Goal: Task Accomplishment & Management: Manage account settings

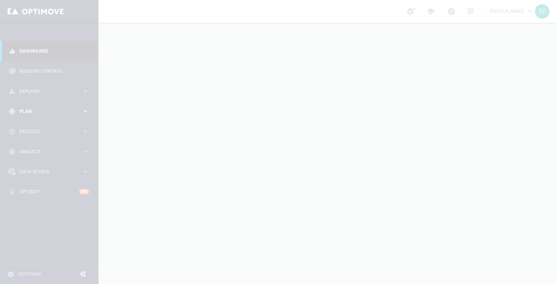
click at [52, 88] on div at bounding box center [278, 142] width 557 height 284
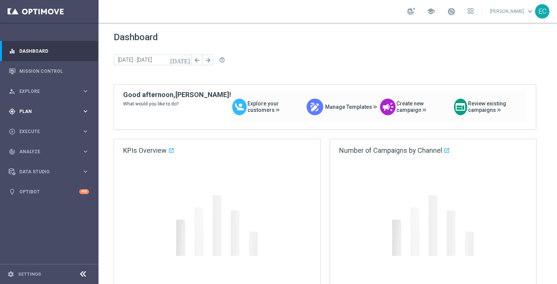
click at [52, 88] on div "person_search Explore" at bounding box center [45, 91] width 73 height 7
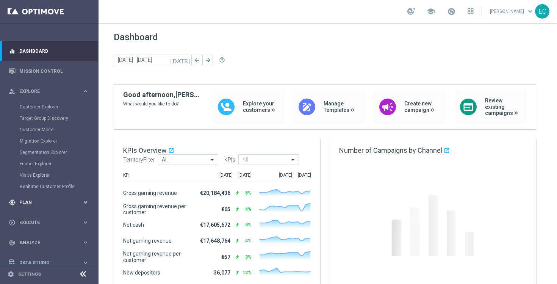
click at [63, 200] on span "Plan" at bounding box center [50, 202] width 63 height 5
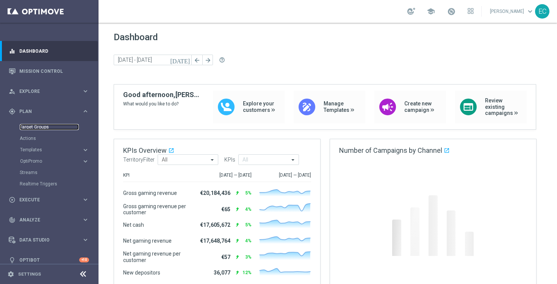
click at [40, 126] on link "Target Groups" at bounding box center [49, 127] width 59 height 6
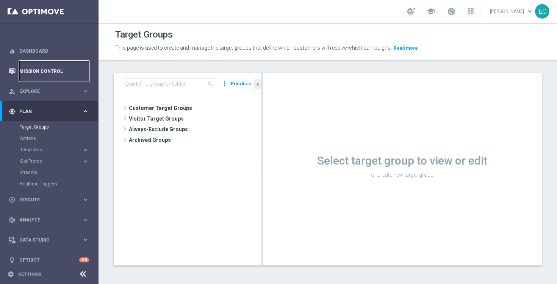
click at [55, 68] on link "Mission Control" at bounding box center [54, 71] width 70 height 20
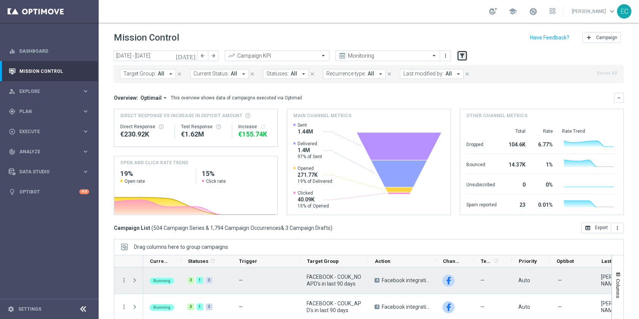
click at [460, 54] on icon "filter_alt" at bounding box center [461, 55] width 7 height 7
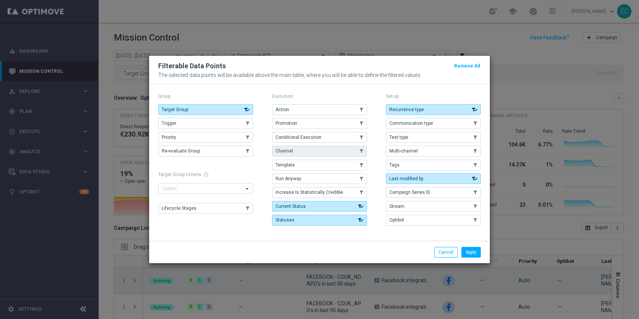
click at [337, 151] on button "Channel" at bounding box center [319, 151] width 95 height 11
click at [468, 250] on button "Apply" at bounding box center [470, 252] width 19 height 11
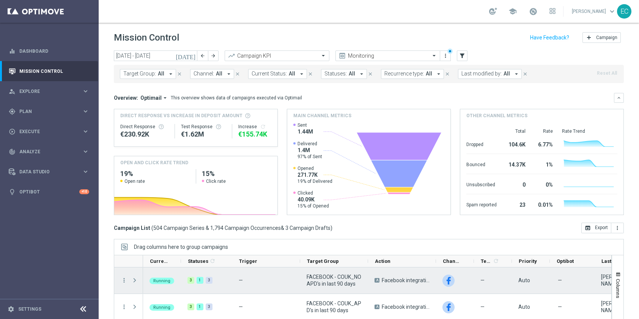
click at [209, 74] on span "Channel:" at bounding box center [203, 74] width 20 height 6
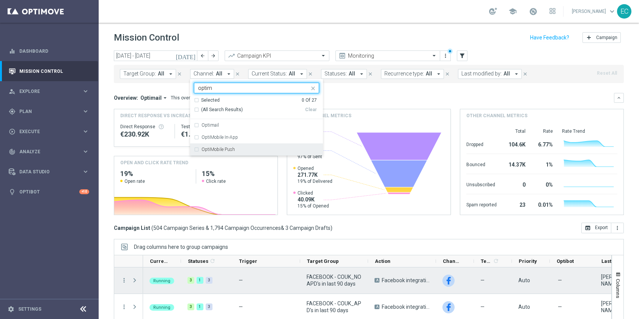
click at [251, 148] on div "OptiMobile Push" at bounding box center [260, 149] width 118 height 5
type input "optim"
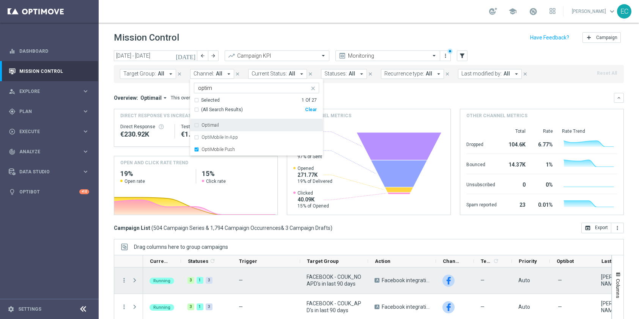
click at [300, 35] on div "Mission Control add Campaign" at bounding box center [369, 37] width 510 height 15
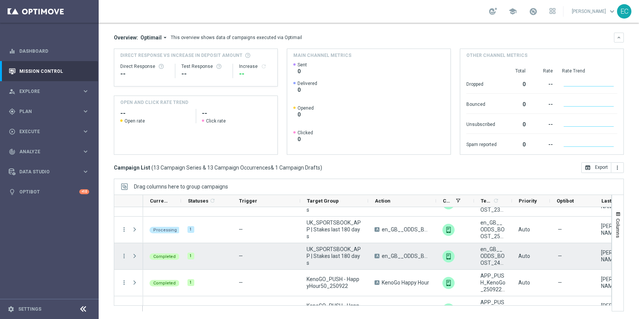
scroll to position [96, 0]
click at [135, 257] on span at bounding box center [134, 256] width 7 height 6
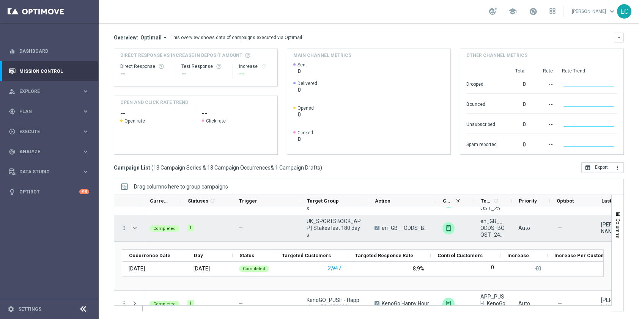
scroll to position [135, 0]
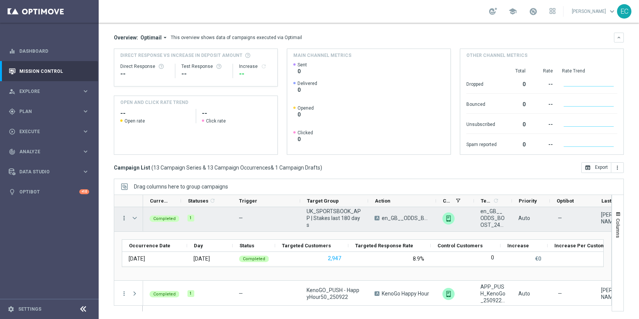
click at [124, 217] on icon "more_vert" at bounding box center [124, 218] width 7 height 7
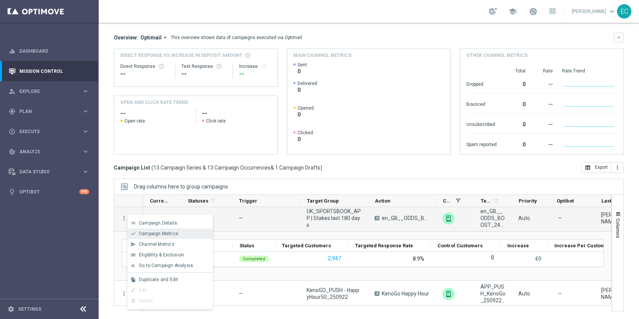
click at [169, 237] on div "show_chart Campaign Metrics" at bounding box center [169, 233] width 85 height 11
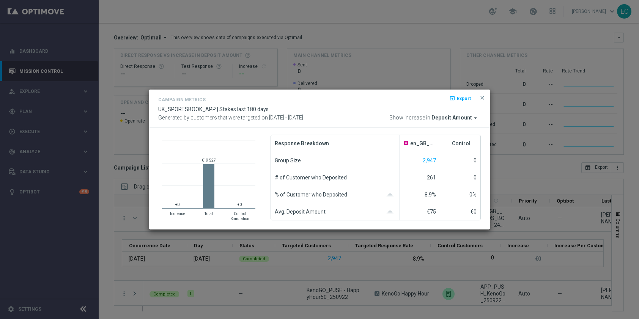
click at [471, 115] on span "Deposit Amount" at bounding box center [451, 118] width 41 height 7
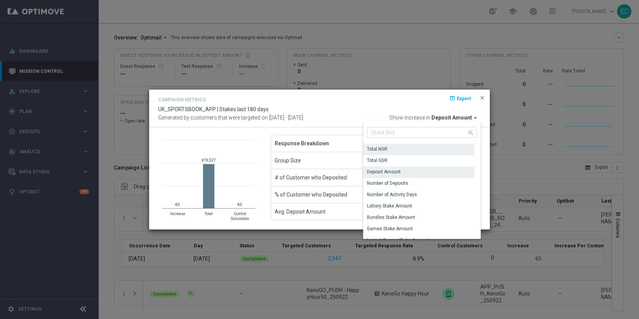
click at [440, 150] on div "Total NGR" at bounding box center [418, 149] width 111 height 11
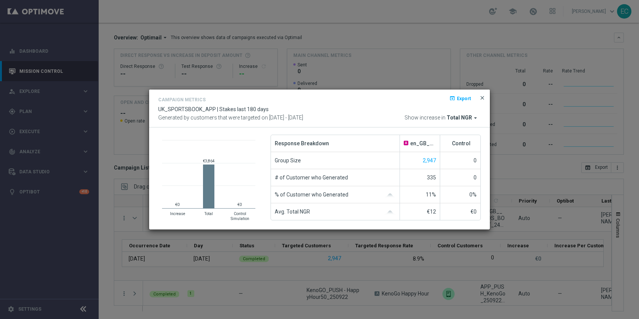
click at [483, 97] on span "close" at bounding box center [482, 98] width 6 height 6
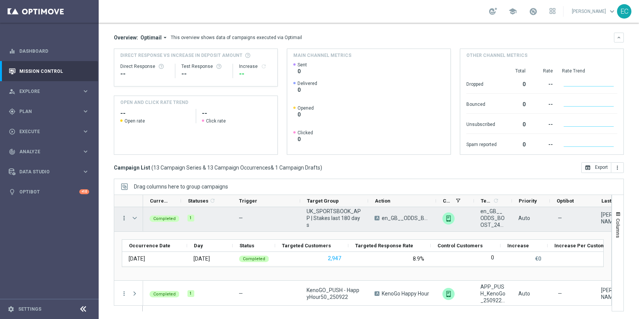
click at [125, 216] on icon "more_vert" at bounding box center [124, 218] width 7 height 7
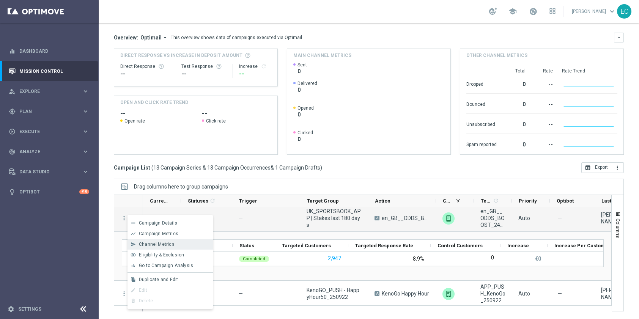
click at [187, 243] on div "Channel Metrics" at bounding box center [174, 244] width 71 height 5
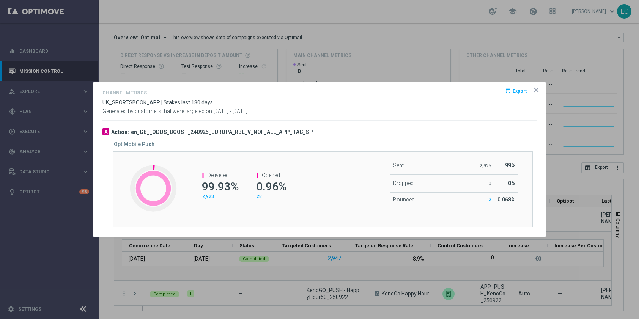
click at [538, 87] on icon "icon" at bounding box center [536, 90] width 8 height 8
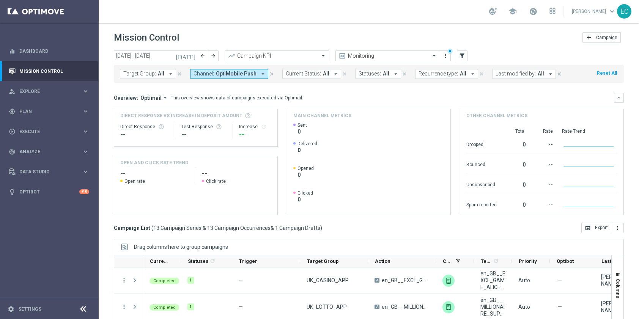
scroll to position [135, 0]
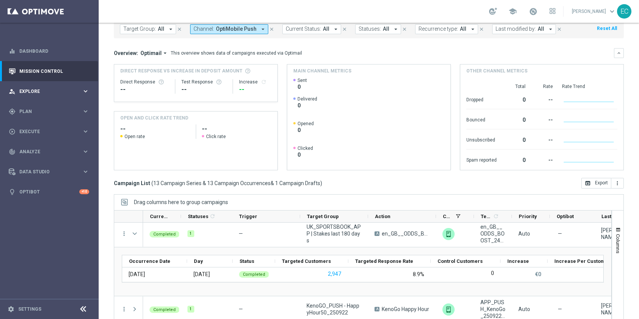
click at [51, 92] on span "Explore" at bounding box center [50, 91] width 63 height 5
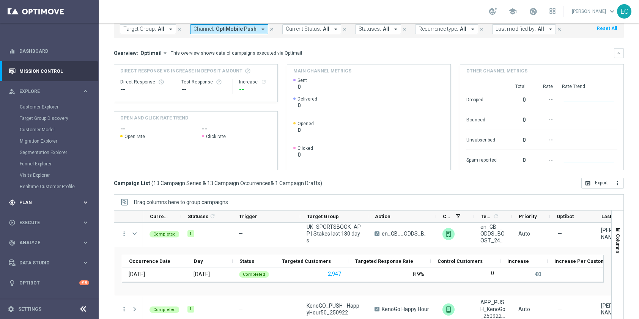
click at [39, 199] on div "gps_fixed Plan" at bounding box center [45, 202] width 73 height 7
click at [39, 129] on link "Target Groups" at bounding box center [49, 127] width 59 height 6
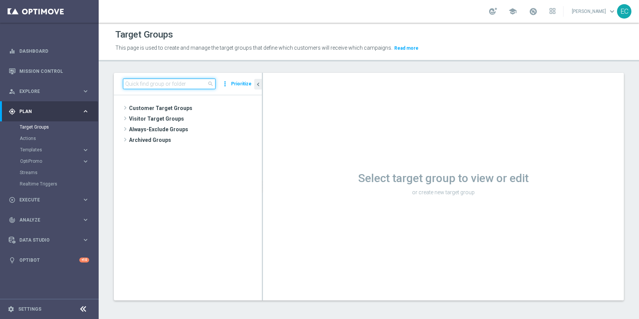
click at [165, 85] on input at bounding box center [169, 83] width 93 height 11
type input "["
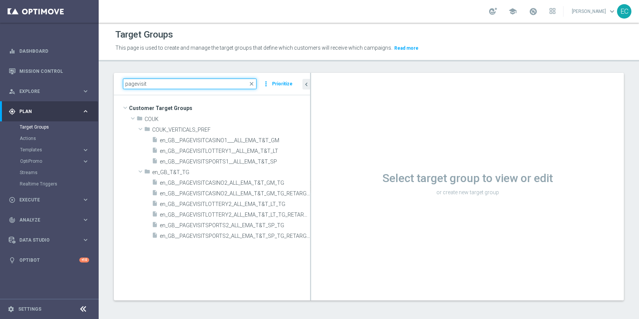
drag, startPoint x: 262, startPoint y: 118, endPoint x: 348, endPoint y: 113, distance: 86.2
click at [348, 113] on as-split "pagevisit close more_vert Prioritize Customer Target Groups library_add create_…" at bounding box center [369, 186] width 510 height 227
type input "pagevisit"
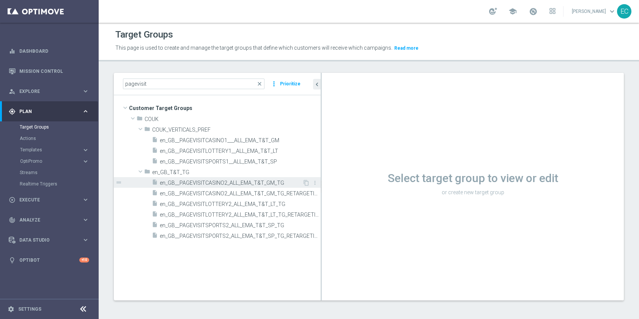
click at [262, 185] on span "en_GB__PAGEVISITCASINO2_ALL_EMA_T&T_GM_TG" at bounding box center [231, 183] width 143 height 6
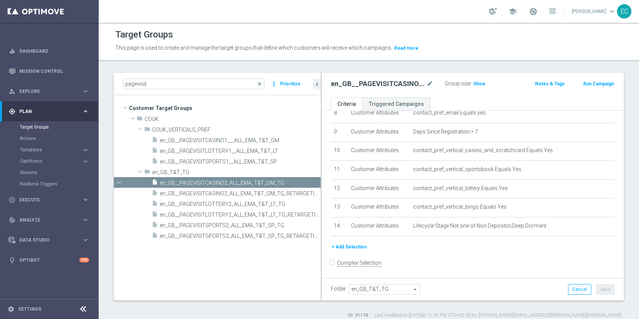
scroll to position [165, 0]
click at [478, 81] on span "Show" at bounding box center [479, 83] width 12 height 5
click at [279, 195] on span "en_GB__PAGEVISITCASINO2_ALL_EMA_T&T_GM_TG_RETARGETING" at bounding box center [232, 193] width 144 height 6
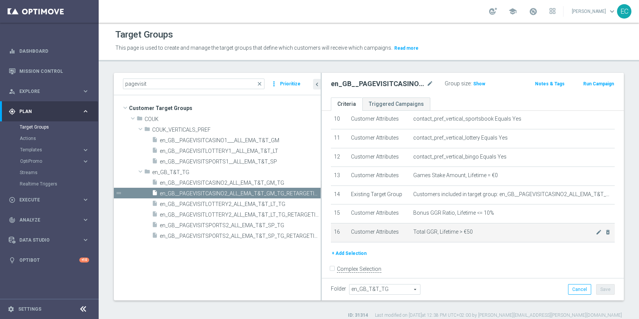
scroll to position [203, 0]
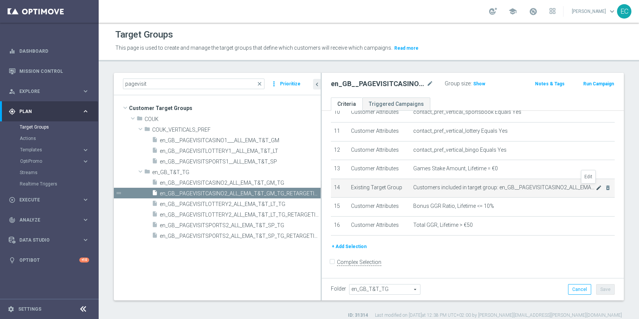
click at [595, 188] on icon "mode_edit" at bounding box center [598, 188] width 6 height 6
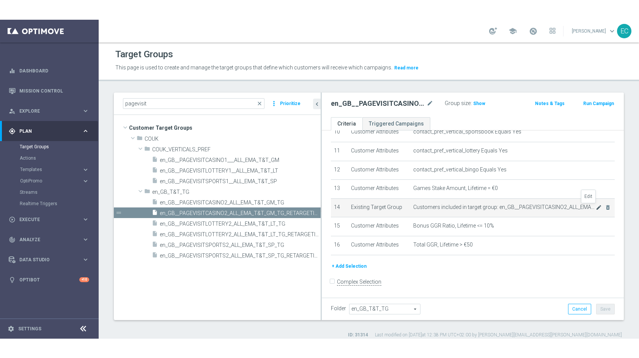
scroll to position [195, 0]
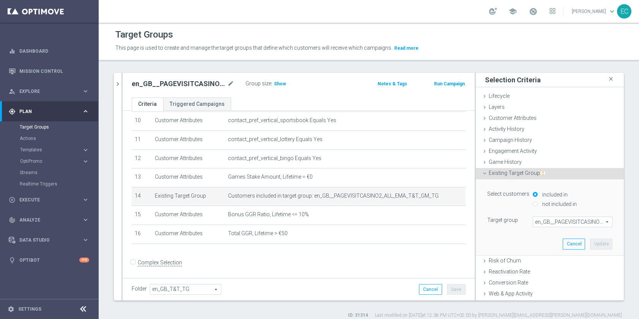
click at [340, 255] on div "+ Add Selection" at bounding box center [298, 254] width 345 height 6
click at [517, 114] on div "Customer Attributes done" at bounding box center [549, 118] width 148 height 11
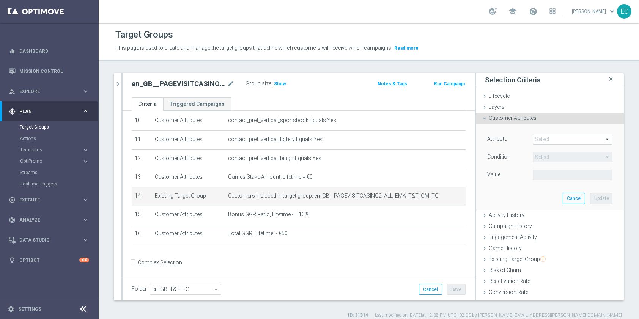
click at [555, 145] on div "Attribute Select arrow_drop_down search" at bounding box center [549, 140] width 136 height 12
click at [545, 123] on div "Customer Attributes done" at bounding box center [549, 118] width 148 height 11
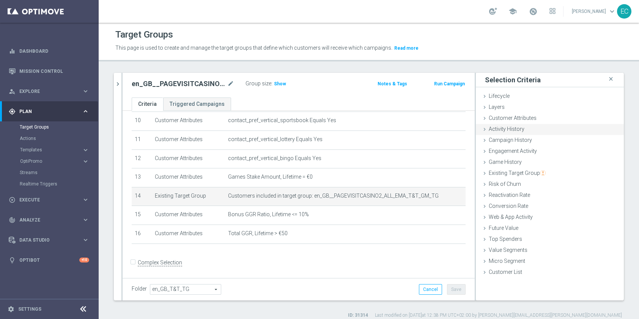
click at [507, 131] on span "Activity History" at bounding box center [506, 129] width 36 height 6
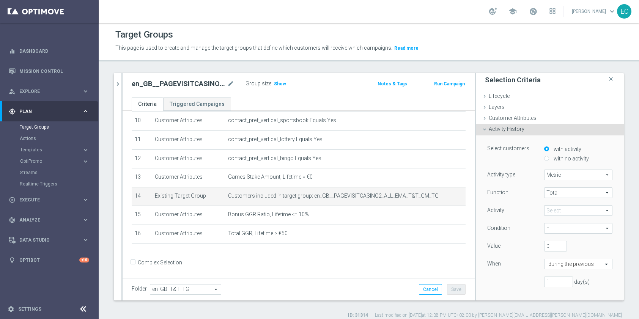
click at [507, 131] on span "Activity History" at bounding box center [506, 129] width 36 height 6
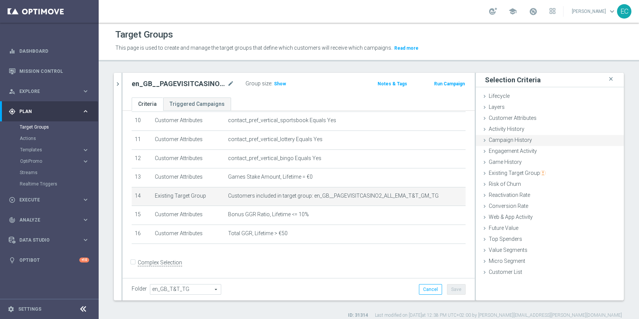
click at [532, 144] on div "Campaign History done" at bounding box center [549, 140] width 148 height 11
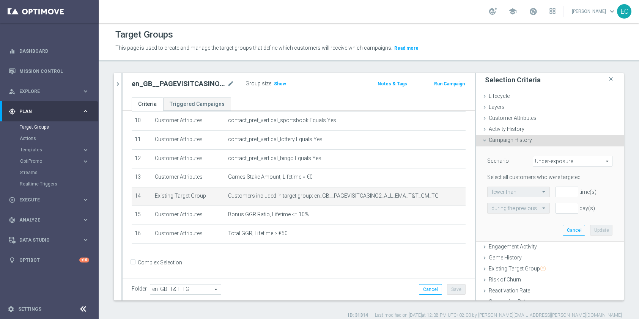
click at [537, 165] on span "Under-exposure" at bounding box center [572, 161] width 79 height 10
click at [544, 215] on label "Custom" at bounding box center [572, 212] width 79 height 10
type input "Custom"
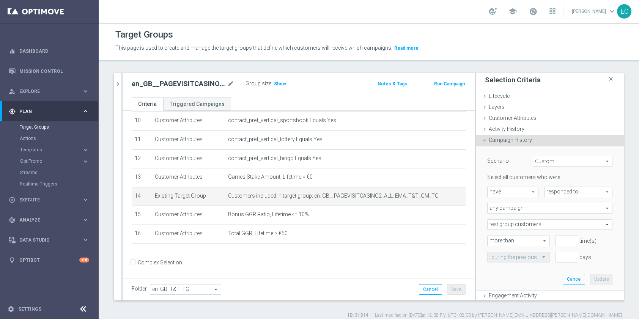
click at [583, 192] on span "responded to" at bounding box center [577, 192] width 67 height 10
click at [509, 192] on span "have" at bounding box center [512, 192] width 50 height 10
click at [505, 214] on span "have not" at bounding box center [512, 213] width 43 height 6
type input "have not"
click at [541, 214] on div "Select all customers who were have not have not arrow_drop_down search responde…" at bounding box center [549, 218] width 125 height 88
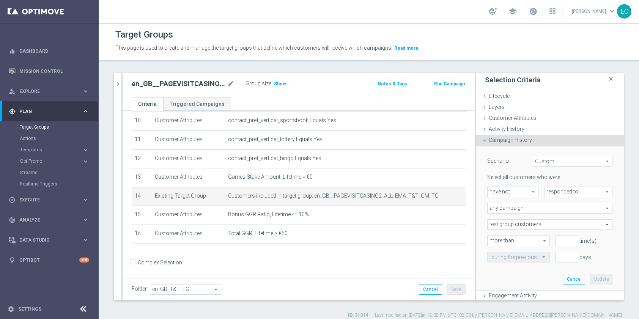
click at [541, 212] on span "any campaign" at bounding box center [549, 208] width 124 height 10
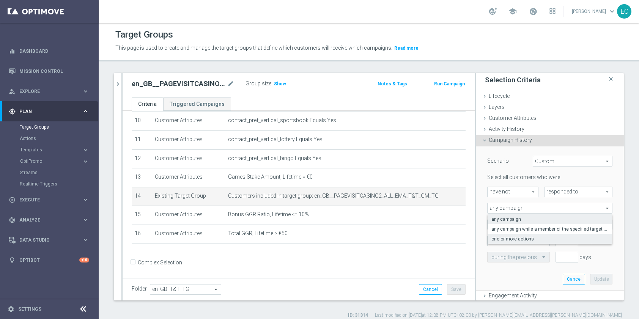
click at [528, 236] on span "one or more actions" at bounding box center [549, 239] width 117 height 6
type input "one or more actions"
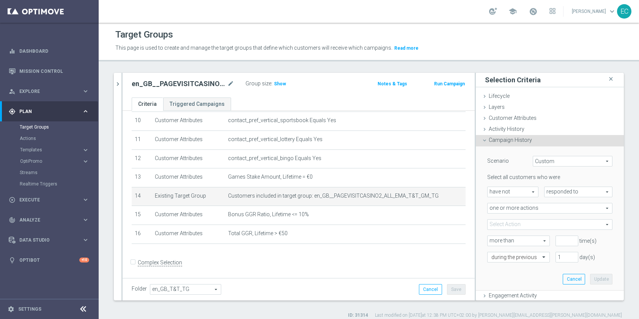
click at [533, 233] on div "Select all customers who were have not have not arrow_drop_down search responde…" at bounding box center [549, 218] width 125 height 88
click at [531, 227] on span at bounding box center [549, 225] width 124 height 10
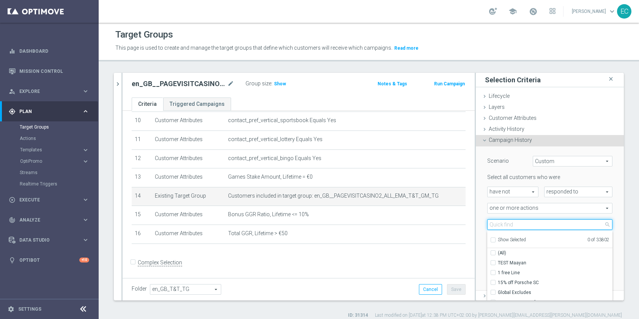
click at [531, 227] on input "search" at bounding box center [549, 224] width 125 height 11
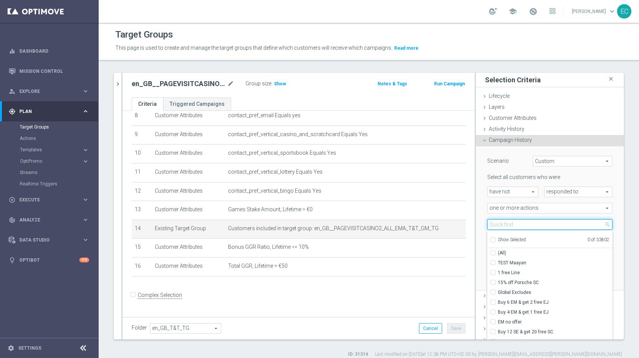
scroll to position [156, 0]
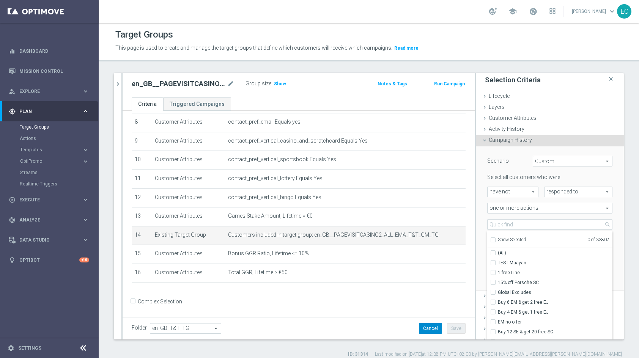
click at [422, 318] on button "Cancel" at bounding box center [430, 328] width 23 height 11
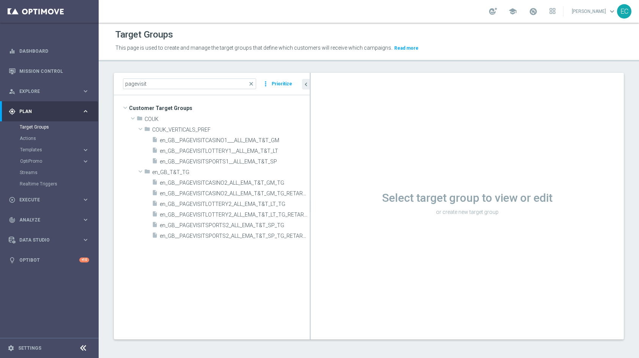
drag, startPoint x: 262, startPoint y: 168, endPoint x: 357, endPoint y: 168, distance: 95.2
click at [357, 168] on as-split "pagevisit close more_vert Prioritize Customer Target Groups library_add create_…" at bounding box center [369, 206] width 510 height 267
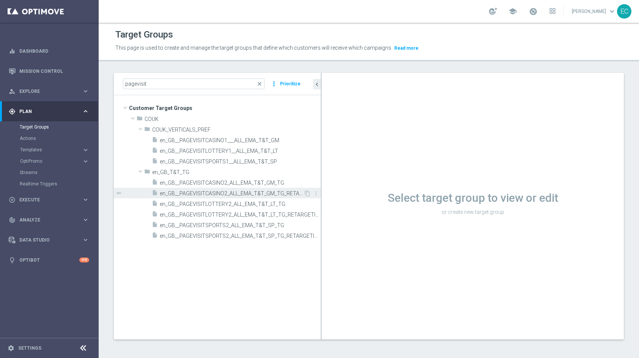
click at [262, 191] on span "en_GB__PAGEVISITCASINO2_ALL_EMA_T&T_GM_TG_RETARGETING" at bounding box center [232, 193] width 144 height 6
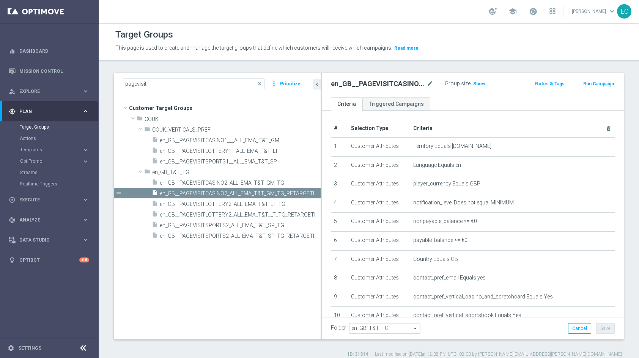
click at [425, 79] on div "en_GB__PAGEVISITCASINO2_ALL_EMA_T&T_GM_TG_RETARGETING mode_edit" at bounding box center [382, 83] width 102 height 9
click at [428, 85] on icon "mode_edit" at bounding box center [429, 83] width 7 height 9
click at [380, 85] on input "en_GB__PAGEVISITCASINO2_ALL_EMA_T&T_GM_TG_RETARGETING" at bounding box center [382, 84] width 102 height 11
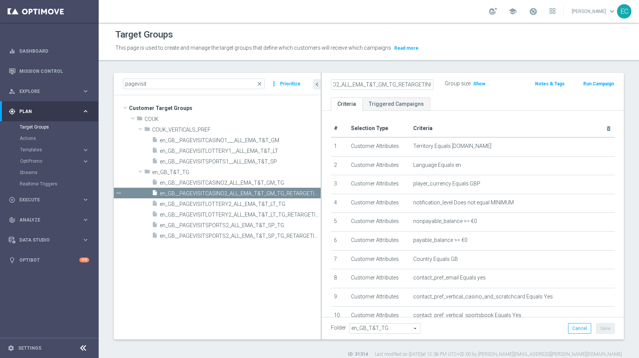
drag, startPoint x: 428, startPoint y: 85, endPoint x: 380, endPoint y: 84, distance: 48.5
click at [380, 85] on input "en_GB__PAGEVISITCASINO2_ALL_EMA_T&T_GM_TG_RETARGETING" at bounding box center [382, 84] width 102 height 11
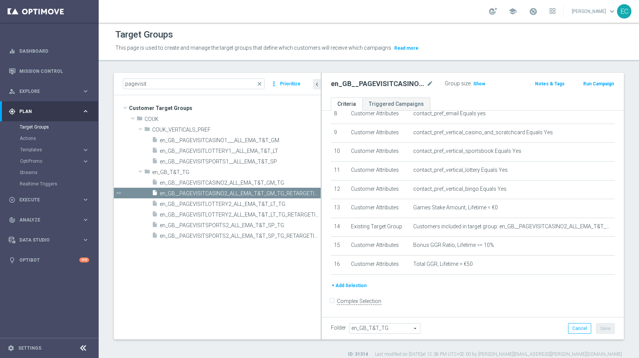
click at [344, 286] on button "+ Add Selection" at bounding box center [349, 285] width 36 height 8
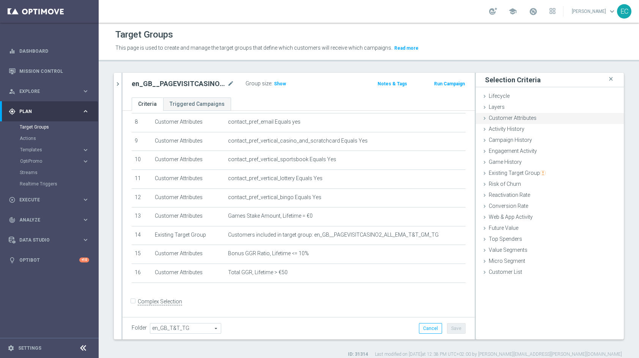
click at [520, 117] on span "Customer Attributes" at bounding box center [512, 118] width 48 height 6
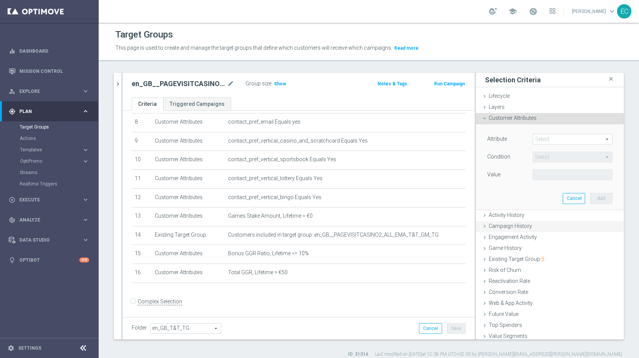
click at [516, 223] on span "Campaign History" at bounding box center [509, 226] width 43 height 6
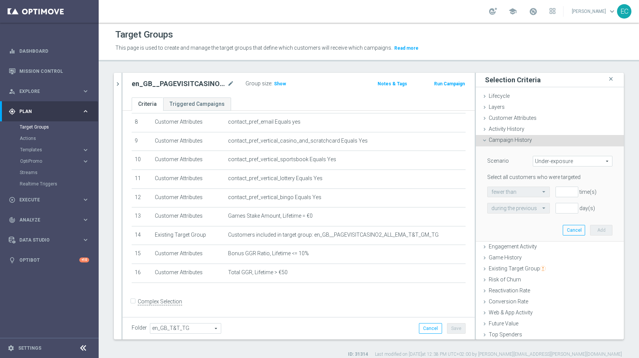
click at [561, 160] on span "Under-exposure" at bounding box center [572, 161] width 79 height 10
click at [544, 209] on span "Custom" at bounding box center [572, 212] width 71 height 6
type input "Custom"
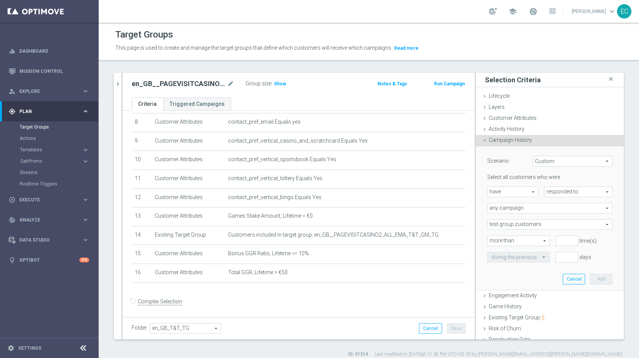
click at [506, 192] on span "have" at bounding box center [512, 192] width 50 height 10
click at [511, 217] on label "have not" at bounding box center [512, 213] width 50 height 10
type input "have not"
click at [518, 212] on span "any campaign" at bounding box center [549, 208] width 124 height 10
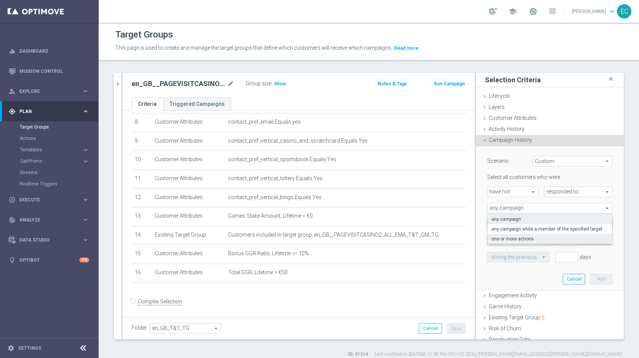
click at [518, 238] on span "one or more actions" at bounding box center [549, 239] width 117 height 6
type input "one or more actions"
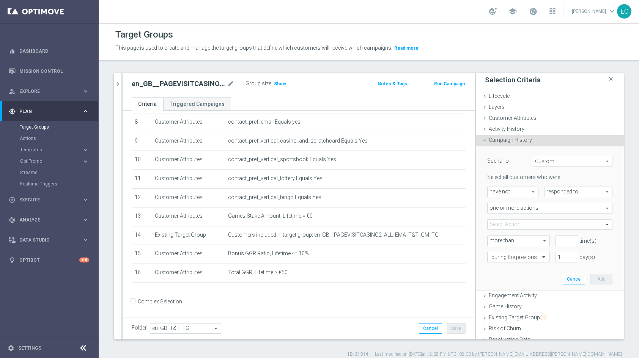
click at [555, 224] on span at bounding box center [549, 225] width 124 height 10
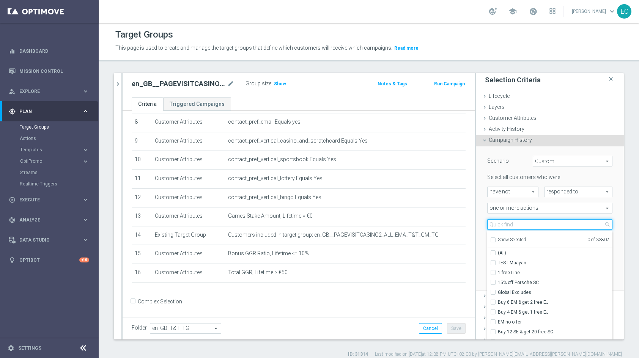
click at [555, 224] on input "search" at bounding box center [549, 224] width 125 height 11
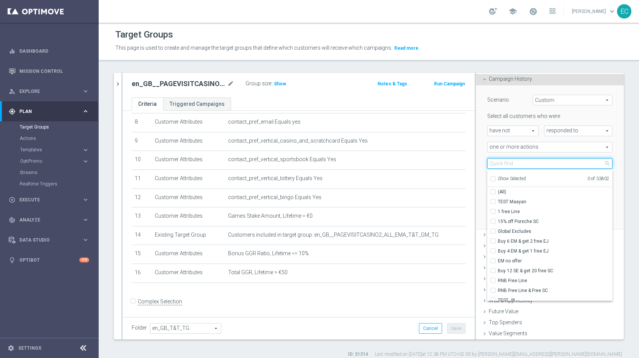
scroll to position [66, 0]
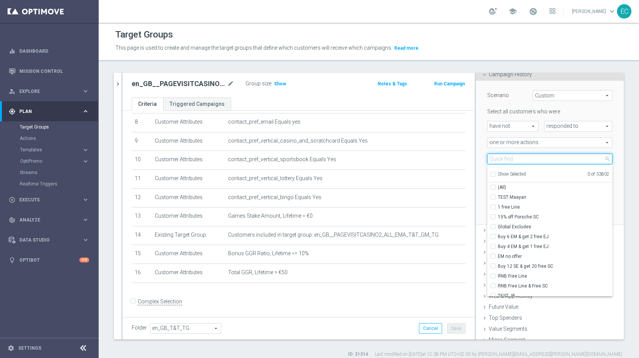
paste input "en_GB__PAGEVISITCASINO2_ALL_EMA_T&T_GM_TG_RETARGETING"
type input "en_GB__PAGEVISITCASINO2_ALL_EMA_T&T_GM_TG_RETARGETING"
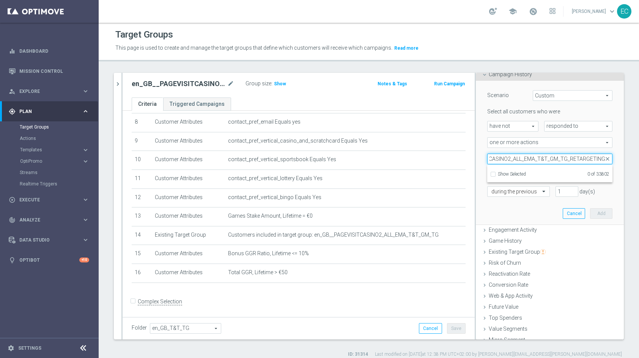
click at [551, 161] on input "en_GB__PAGEVISITCASINO2_ALL_EMA_T&T_GM_TG_RETARGETING" at bounding box center [549, 159] width 125 height 11
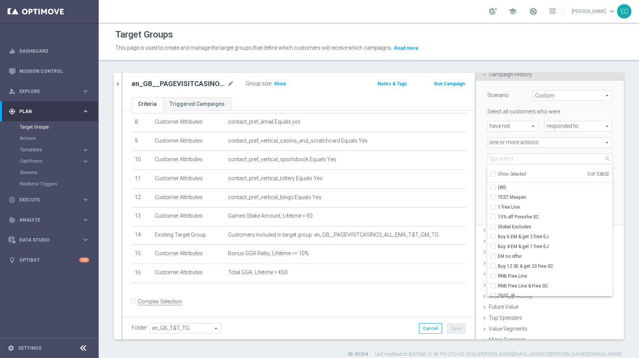
click at [481, 150] on div "Scenario Custom Custom arrow_drop_down search Select all customers who were hav…" at bounding box center [549, 153] width 136 height 144
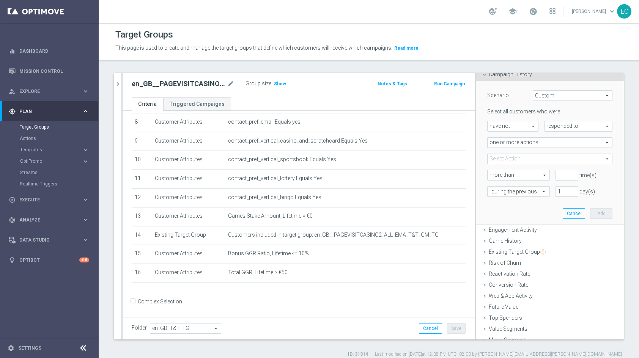
click at [558, 122] on span "responded to" at bounding box center [577, 126] width 67 height 10
click at [565, 144] on span "been targeted with" at bounding box center [578, 147] width 60 height 6
click at [520, 144] on span "one or more actions" at bounding box center [549, 143] width 124 height 10
click at [392, 289] on div "# Selection Type Criteria delete_forever 1 Customer Attributes Territory Equals…" at bounding box center [298, 126] width 345 height 325
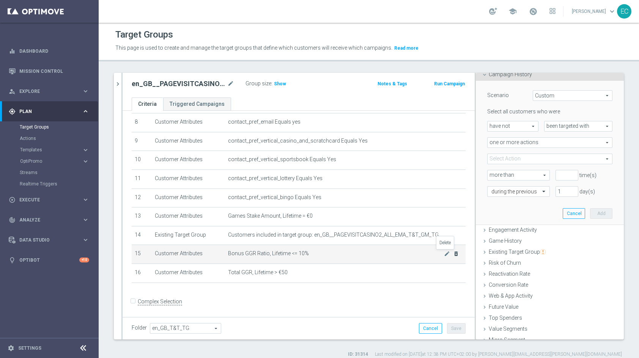
click at [453, 254] on icon "delete_forever" at bounding box center [456, 254] width 6 height 6
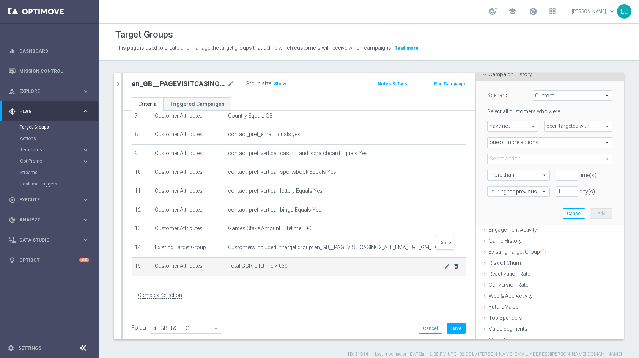
scroll to position [137, 0]
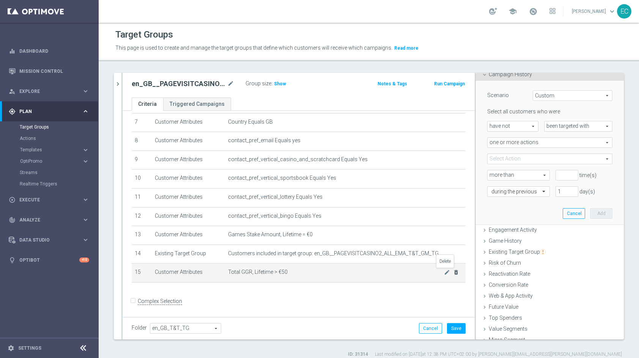
click at [453, 273] on icon "delete_forever" at bounding box center [456, 272] width 6 height 6
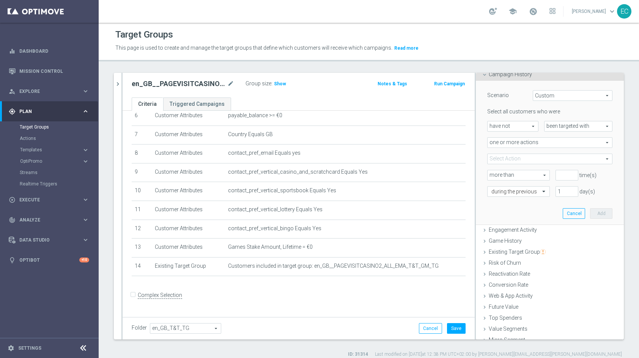
scroll to position [118, 0]
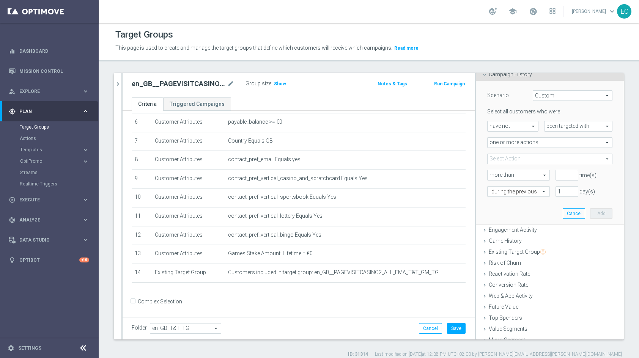
click at [568, 124] on span "been targeted with" at bounding box center [577, 126] width 67 height 10
click at [570, 136] on span "responded to" at bounding box center [578, 137] width 60 height 6
type input "responded to"
click at [548, 144] on span "one or more actions" at bounding box center [549, 143] width 124 height 10
click at [536, 174] on span "one or more actions" at bounding box center [549, 173] width 117 height 6
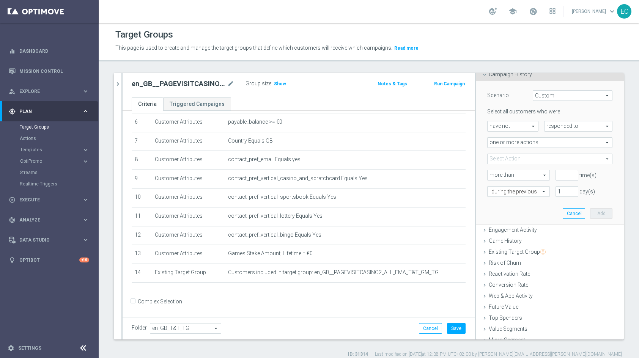
click at [526, 162] on span at bounding box center [549, 159] width 124 height 10
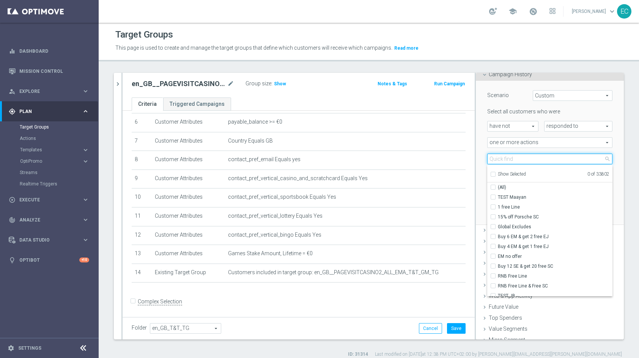
click at [526, 162] on input "search" at bounding box center [549, 159] width 125 height 11
click at [532, 158] on input "search" at bounding box center [549, 159] width 125 height 11
paste input "Track & Trigger en_gb_set_page_visit_casino"
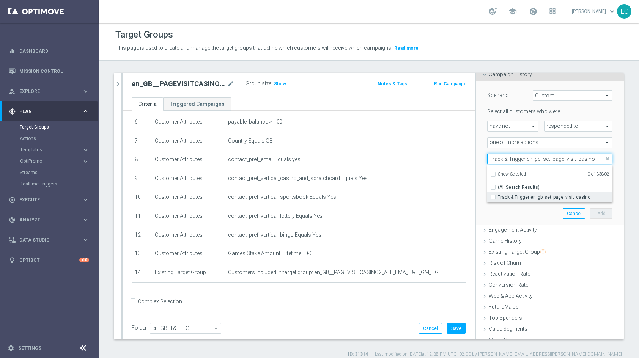
type input "Track & Trigger en_gb_set_page_visit_casino"
click at [516, 198] on span "Track & Trigger en_gb_set_page_visit_casino" at bounding box center [554, 197] width 115 height 6
click at [497, 198] on input "Track & Trigger en_gb_set_page_visit_casino" at bounding box center [495, 197] width 5 height 5
checkbox input "true"
type input "Track & Trigger en_gb_set_page_visit_casino"
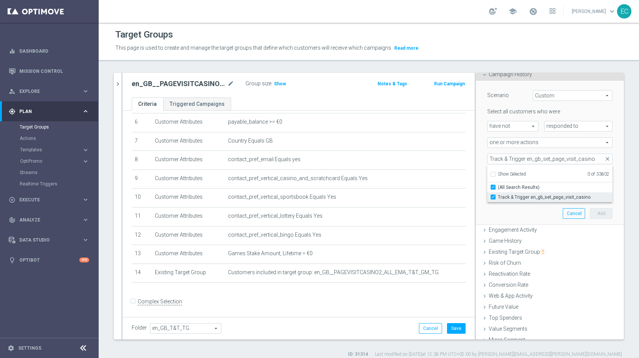
checkbox input "true"
click at [487, 147] on div "Select all customers who were have not have not arrow_drop_down search responde…" at bounding box center [549, 152] width 125 height 88
click at [555, 175] on input "number" at bounding box center [566, 175] width 23 height 11
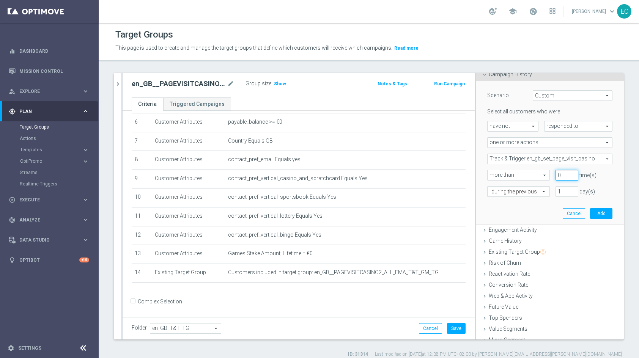
type input "0"
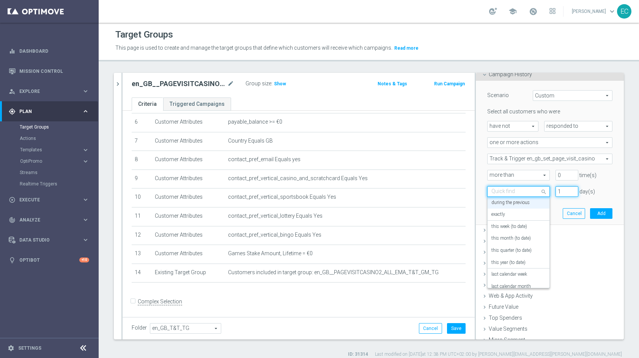
click at [555, 193] on input "1" at bounding box center [566, 191] width 23 height 11
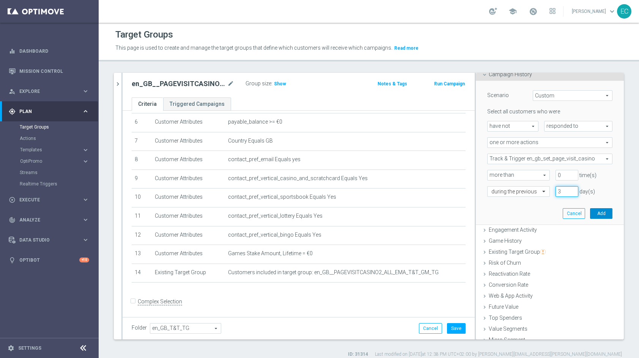
type input "3"
click at [590, 213] on button "Add" at bounding box center [601, 213] width 22 height 11
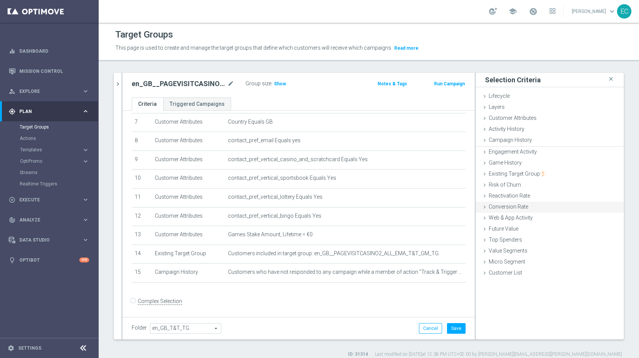
scroll to position [0, 0]
click at [499, 115] on span "Customer Attributes" at bounding box center [512, 118] width 48 height 6
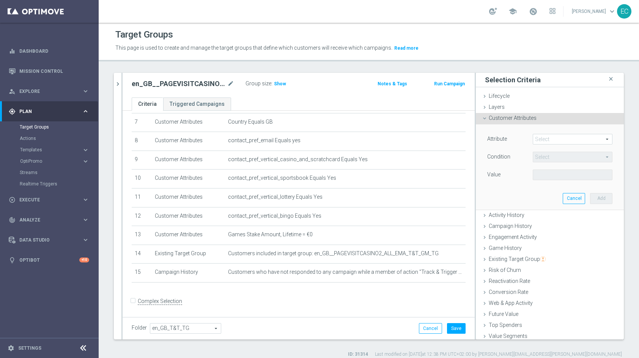
click at [532, 127] on div "Attribute Select arrow_drop_down search Condition Select arrow_drop_down search…" at bounding box center [549, 166] width 136 height 85
click at [530, 122] on div "Customer Attributes done" at bounding box center [549, 118] width 148 height 11
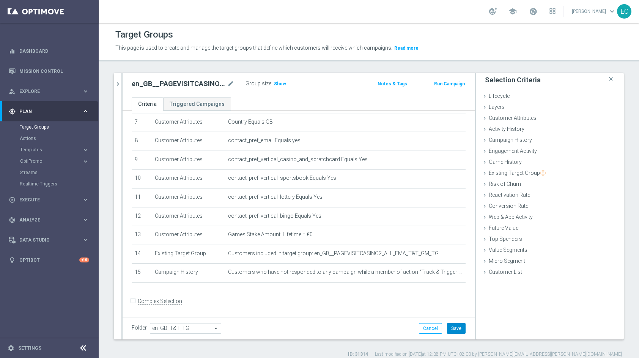
click at [447, 318] on button "Save" at bounding box center [456, 328] width 19 height 11
click at [283, 85] on span "Show" at bounding box center [280, 83] width 12 height 5
click at [524, 118] on span "Customer Attributes" at bounding box center [512, 118] width 48 height 6
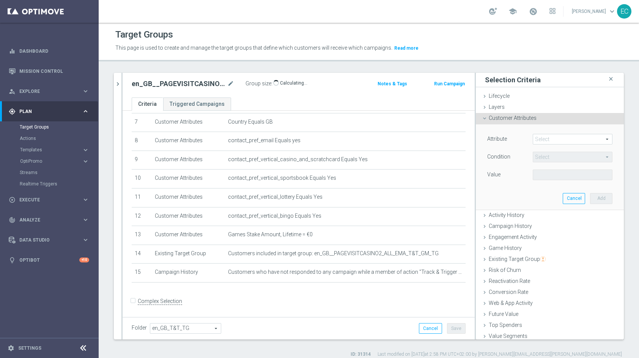
click at [558, 138] on span at bounding box center [572, 139] width 79 height 10
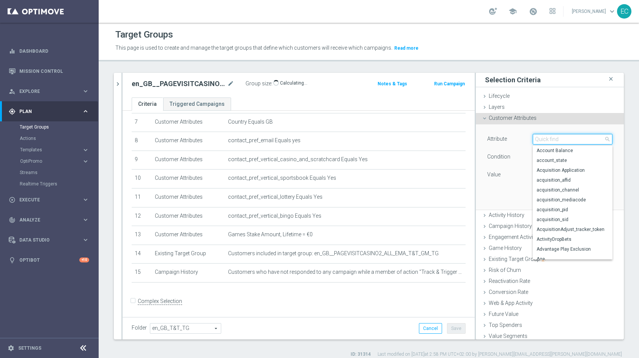
click at [562, 138] on input "search" at bounding box center [572, 139] width 80 height 11
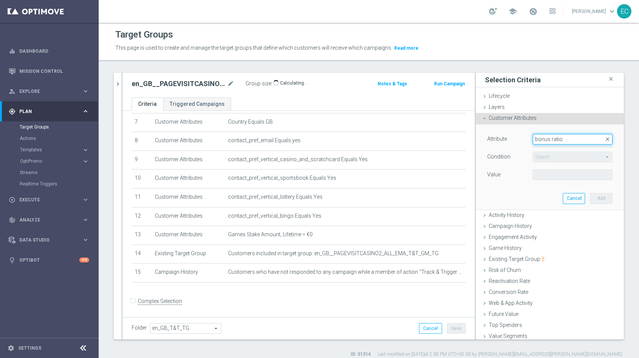
click at [552, 136] on input "bonus ratio" at bounding box center [572, 139] width 80 height 11
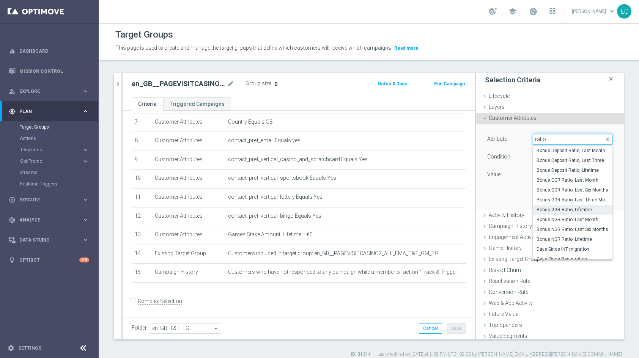
type input "ratio"
click at [572, 210] on span "Bonus GGR Ratio, Lifetime" at bounding box center [572, 210] width 72 height 6
type input "Bonus GGR Ratio, Lifetime"
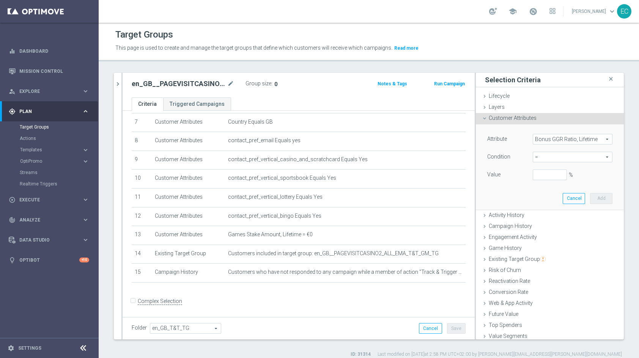
click at [537, 161] on span "=" at bounding box center [572, 157] width 79 height 10
click at [538, 179] on span "<=" at bounding box center [572, 178] width 72 height 6
type input "<="
click at [536, 174] on input "%" at bounding box center [549, 174] width 34 height 11
click at [590, 202] on button "Add" at bounding box center [601, 198] width 22 height 11
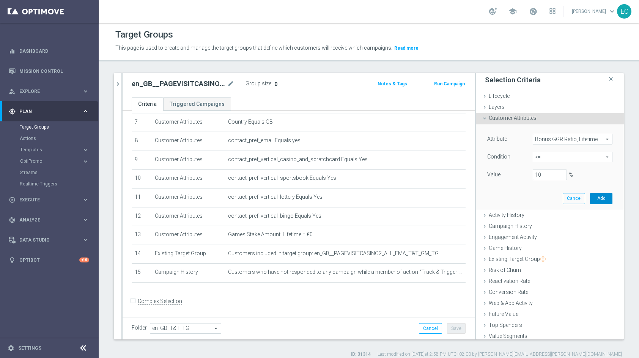
type input "0.1"
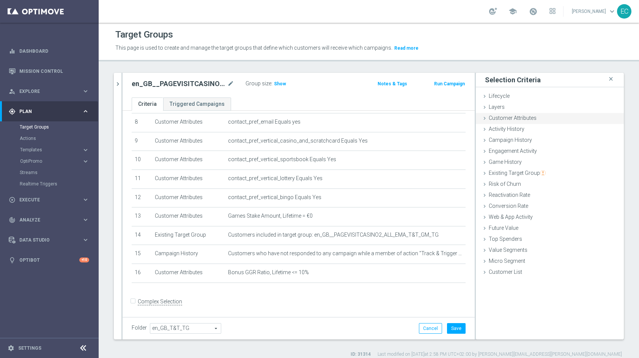
click at [503, 118] on span "Customer Attributes" at bounding box center [512, 118] width 48 height 6
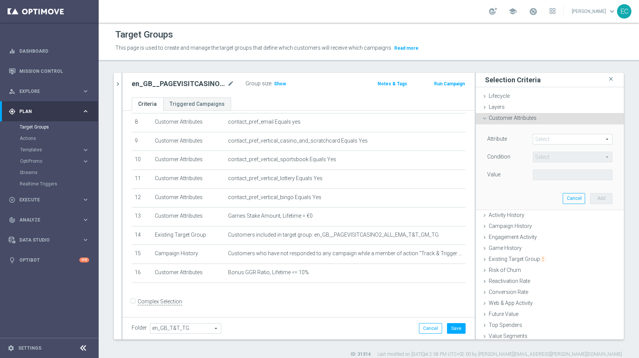
click at [542, 141] on span at bounding box center [572, 139] width 79 height 10
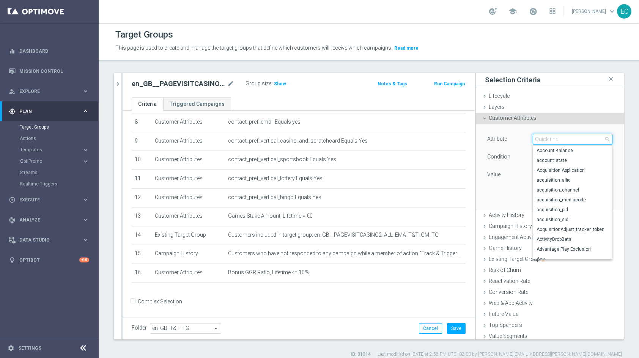
click at [557, 141] on input "search" at bounding box center [572, 139] width 80 height 11
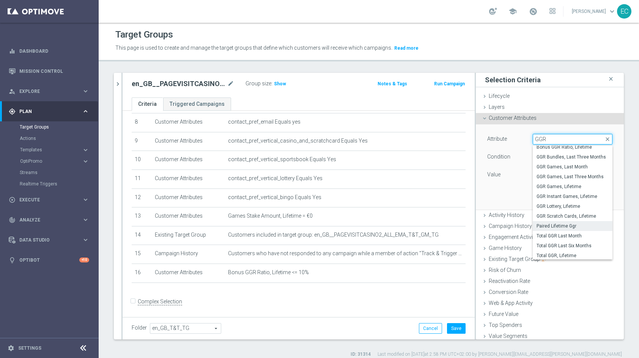
scroll to position [42, 0]
type input "GGR"
click at [559, 253] on span "Total GGR, Lifetime" at bounding box center [572, 254] width 72 height 6
type input "Total GGR, Lifetime"
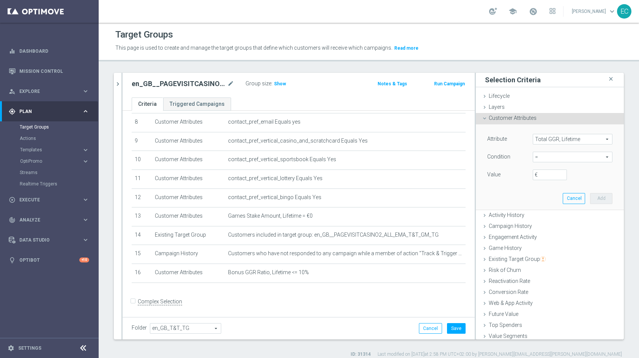
click at [555, 160] on span "=" at bounding box center [572, 157] width 79 height 10
click at [555, 208] on span ">" at bounding box center [572, 208] width 72 height 6
type input ">"
click at [543, 172] on input "€" at bounding box center [549, 174] width 34 height 11
type input "50"
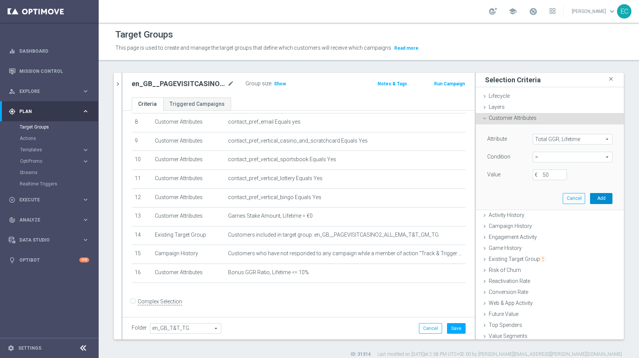
click at [595, 196] on button "Add" at bounding box center [601, 198] width 22 height 11
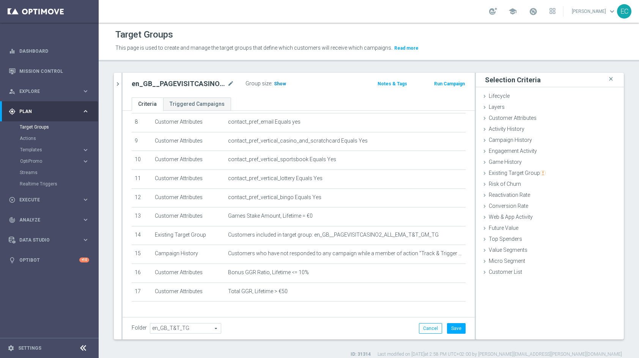
click at [281, 82] on span "Show" at bounding box center [280, 83] width 12 height 5
click at [450, 318] on button "Save" at bounding box center [456, 328] width 19 height 11
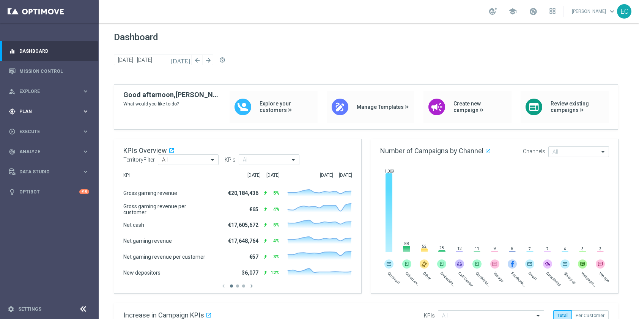
click at [50, 112] on span "Plan" at bounding box center [50, 111] width 63 height 5
click at [45, 125] on link "Target Groups" at bounding box center [49, 127] width 59 height 6
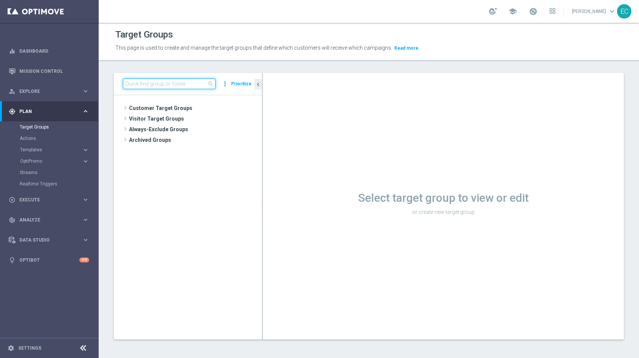
click at [157, 85] on input at bounding box center [169, 83] width 93 height 11
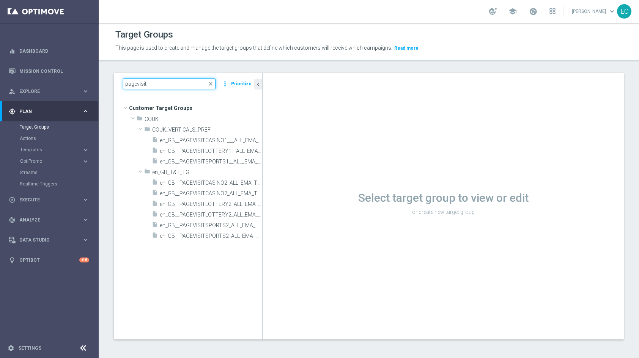
type input "pagevisit"
click at [33, 137] on link "Actions" at bounding box center [49, 138] width 59 height 6
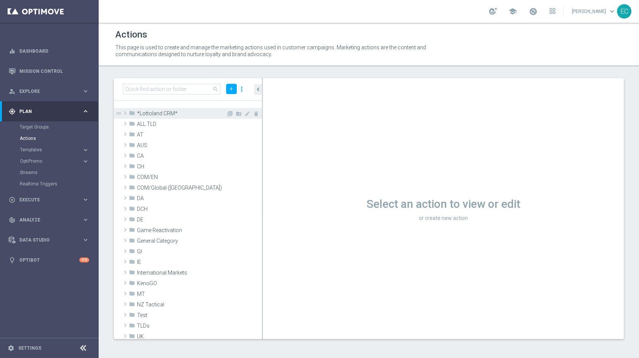
click at [181, 113] on span "*Lottoland CRM*" at bounding box center [181, 113] width 89 height 6
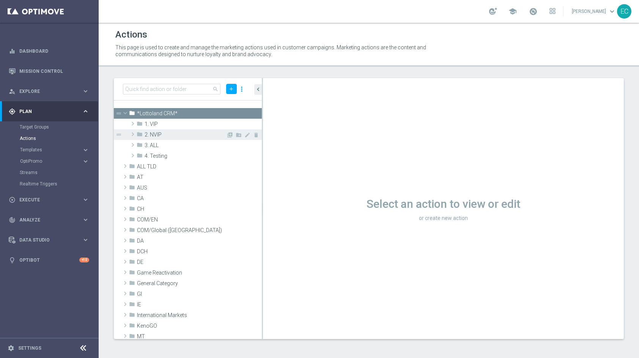
click at [147, 133] on span "2. NVIP" at bounding box center [185, 135] width 82 height 6
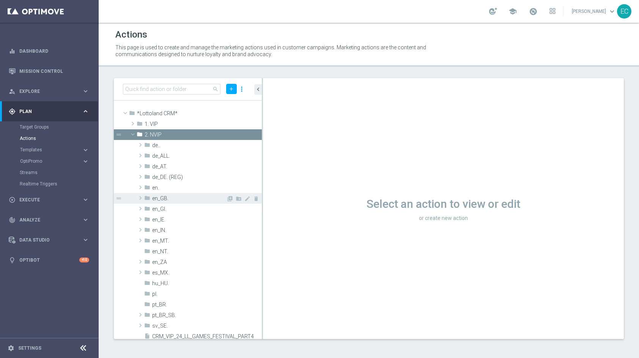
click at [168, 201] on span "en_GB." at bounding box center [189, 198] width 74 height 6
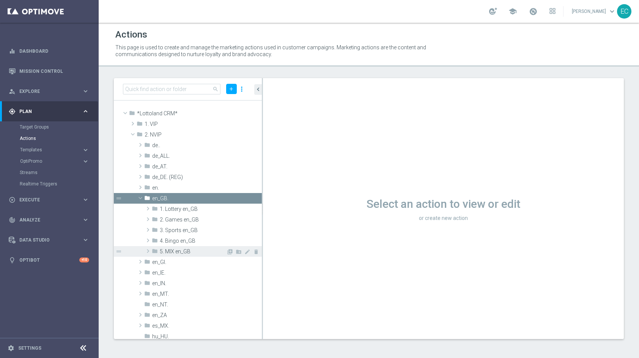
click at [171, 249] on span "5. MIX en_GB" at bounding box center [193, 251] width 66 height 6
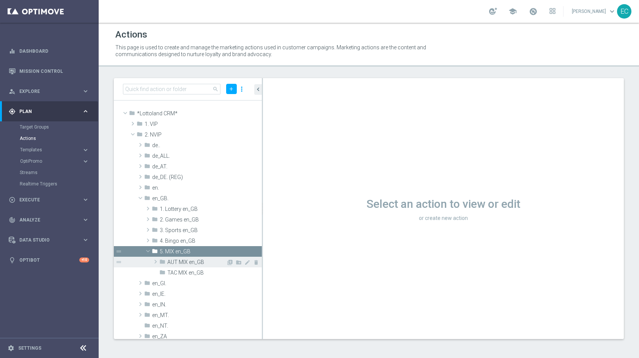
click at [187, 263] on span "AUT MIX en_GB" at bounding box center [196, 262] width 59 height 6
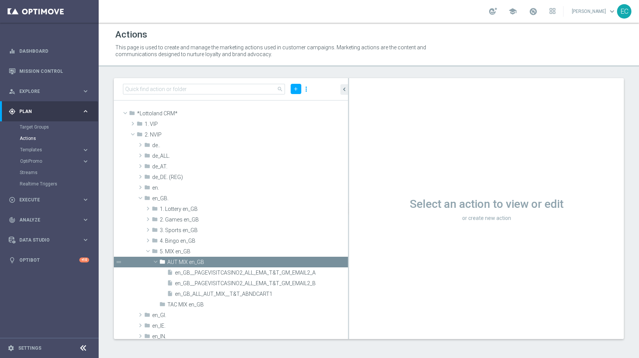
drag, startPoint x: 262, startPoint y: 231, endPoint x: 348, endPoint y: 227, distance: 86.2
click at [348, 227] on div at bounding box center [348, 208] width 1 height 261
click at [313, 262] on icon "library_add" at bounding box center [316, 262] width 6 height 6
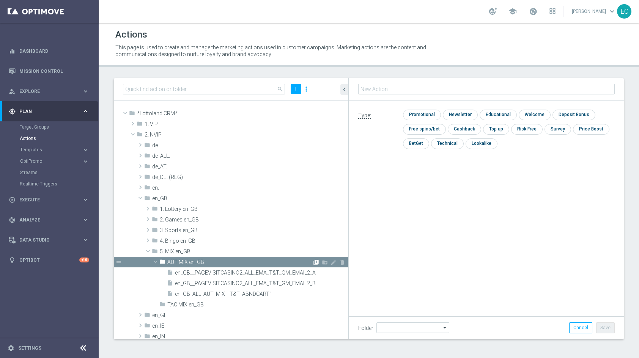
type input "AUT MIX en_GB"
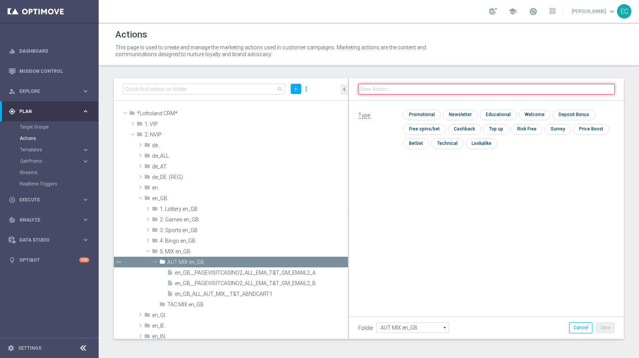
click at [432, 85] on input "text" at bounding box center [486, 89] width 256 height 11
paste input "Track & Trigger en_gb_set_page_visit_casino"
type input "Track & Trigger en_gb_set_page_visit_casino"
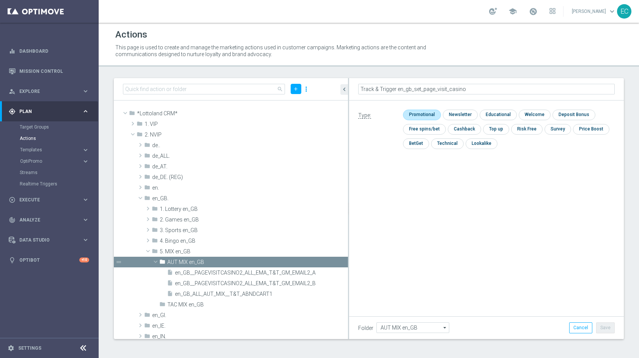
click at [430, 112] on input "checkbox" at bounding box center [421, 115] width 36 height 10
checkbox input "true"
click at [600, 306] on button "Save" at bounding box center [605, 327] width 19 height 11
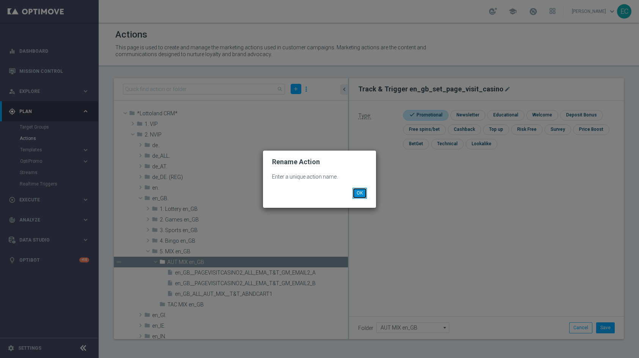
click at [365, 193] on button "OK" at bounding box center [359, 193] width 14 height 11
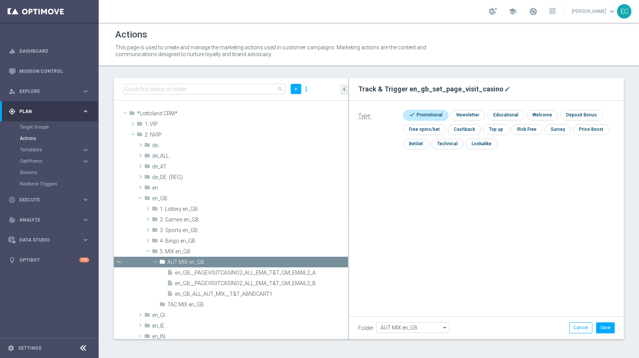
click at [503, 92] on button "mode_edit" at bounding box center [507, 89] width 8 height 9
click at [488, 91] on input "Track & Trigger en_gb_set_page_visit_casino" at bounding box center [486, 89] width 256 height 11
type input "Track & Trigger en_gb_set_page_visit_lottery"
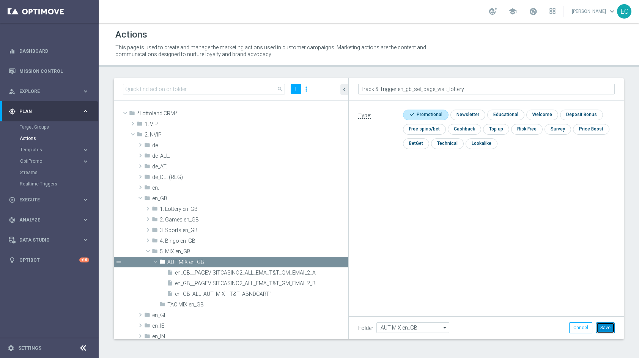
click at [607, 306] on button "Save" at bounding box center [605, 327] width 19 height 11
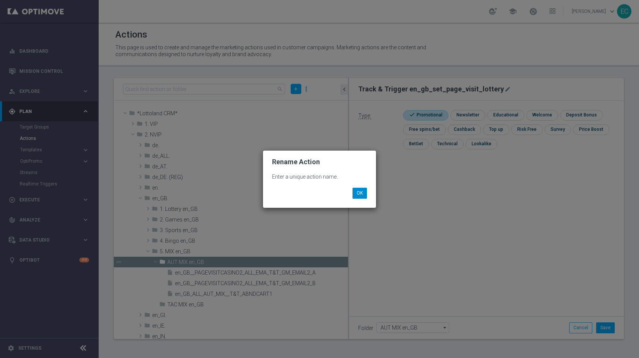
click at [363, 185] on div "OK" at bounding box center [319, 190] width 106 height 16
click at [364, 191] on button "OK" at bounding box center [359, 193] width 14 height 11
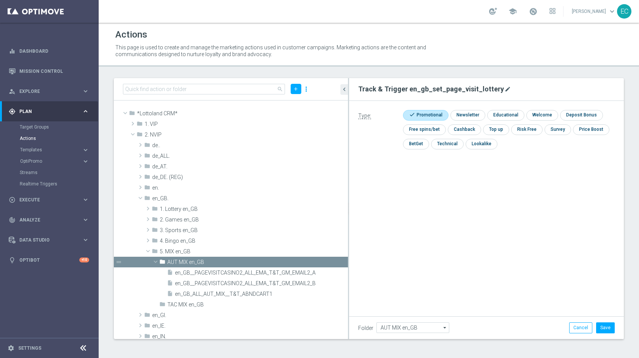
click at [504, 87] on icon "mode_edit" at bounding box center [507, 89] width 6 height 6
click at [458, 91] on input "Track & Trigger en_gb_set_page_visit_lottery" at bounding box center [486, 89] width 256 height 11
type input "Track & Trigger en_gb_set_page_visit_sports"
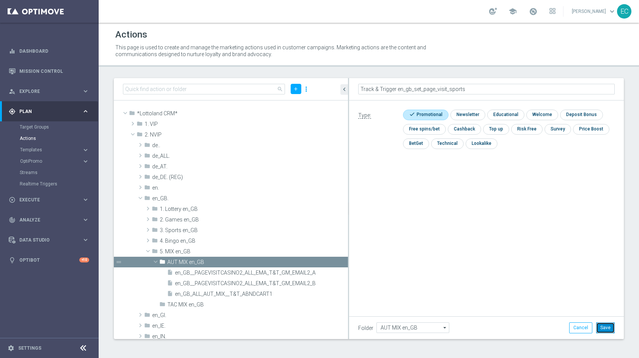
click at [606, 306] on button "Save" at bounding box center [605, 327] width 19 height 11
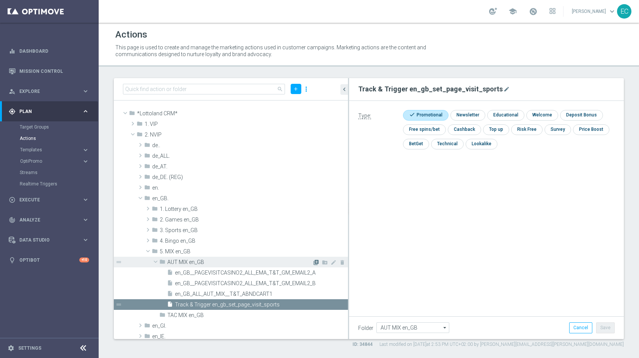
click at [313, 262] on icon "library_add" at bounding box center [316, 262] width 6 height 6
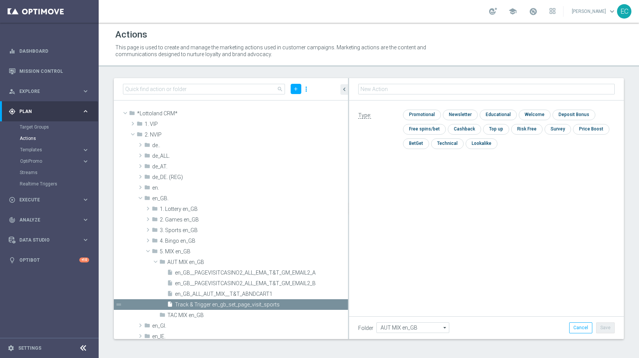
type input "en_GB__PAGEVISITLOTTERY2_ALL_EMA_T&T_LT_EMAIL2_A"
click at [430, 112] on input "checkbox" at bounding box center [421, 115] width 36 height 10
checkbox input "true"
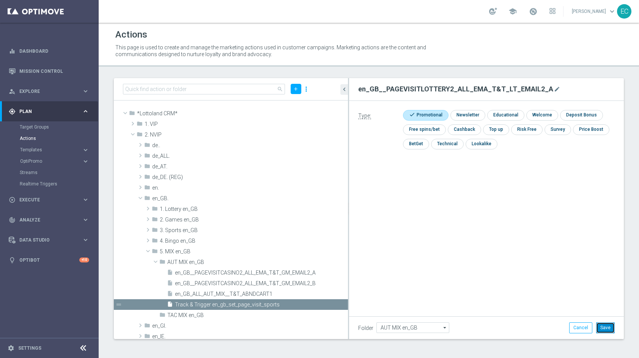
click at [603, 306] on button "Save" at bounding box center [605, 327] width 19 height 11
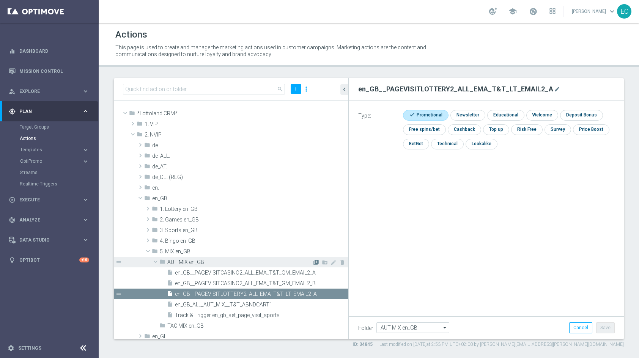
click at [313, 262] on icon "library_add" at bounding box center [316, 262] width 6 height 6
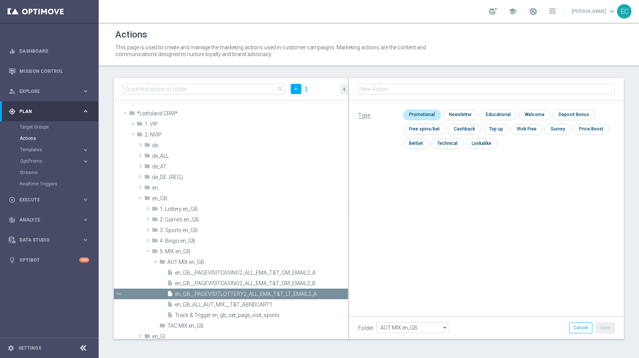
type input "en_GB__PAGEVISITLOTTERY2_ALL_EMA_T&T_LT_EMAIL2_B"
click at [424, 113] on input "checkbox" at bounding box center [421, 115] width 36 height 10
checkbox input "true"
click at [609, 306] on button "Save" at bounding box center [605, 327] width 19 height 11
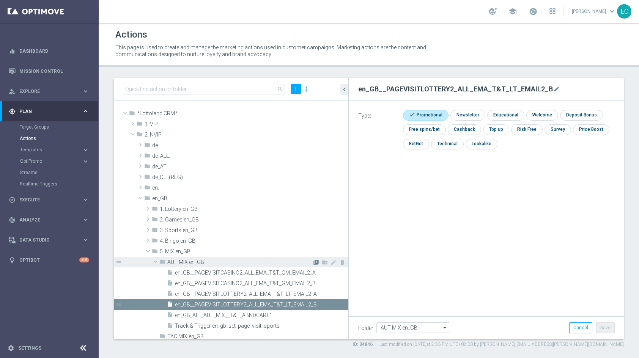
click at [313, 264] on icon "library_add" at bounding box center [316, 262] width 6 height 6
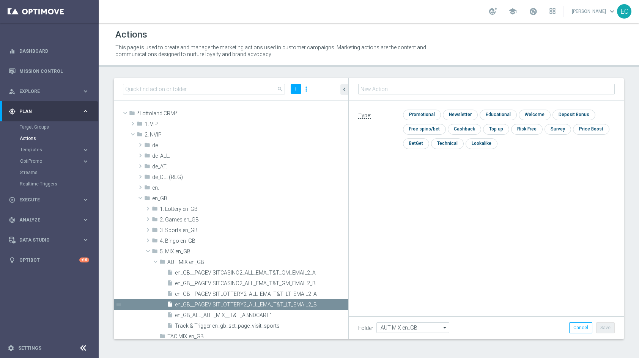
type input "en_GB__PAGEVISITSPORTS2_ALL_EMA_T&T_SP_EMAIL2"
click at [424, 111] on input "checkbox" at bounding box center [421, 115] width 36 height 10
checkbox input "true"
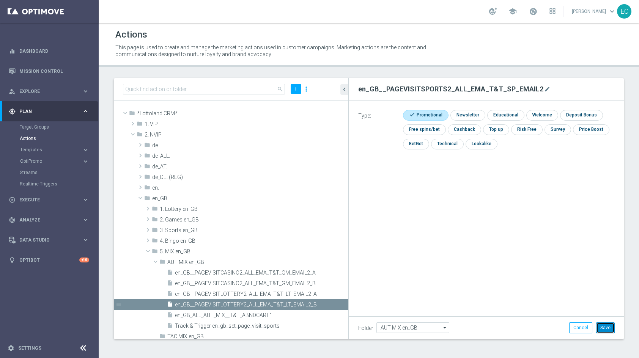
click at [604, 306] on button "Save" at bounding box center [605, 327] width 19 height 11
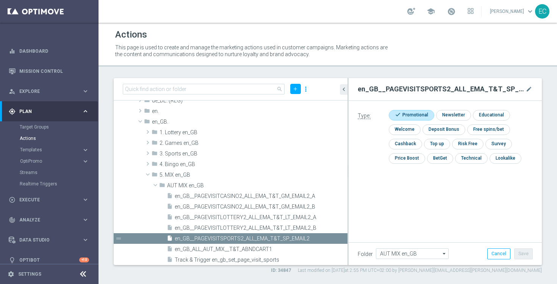
scroll to position [83, 0]
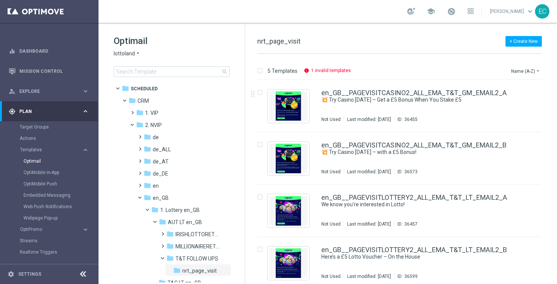
scroll to position [278, 0]
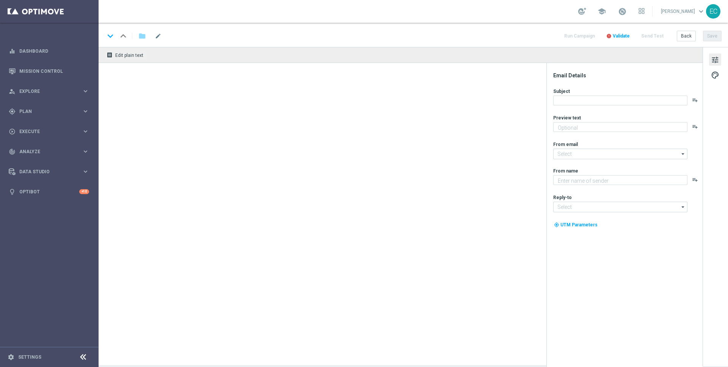
type textarea "You’ve visited [GEOGRAPHIC_DATA] – here’s what’s inside."
type textarea "Lottoland"
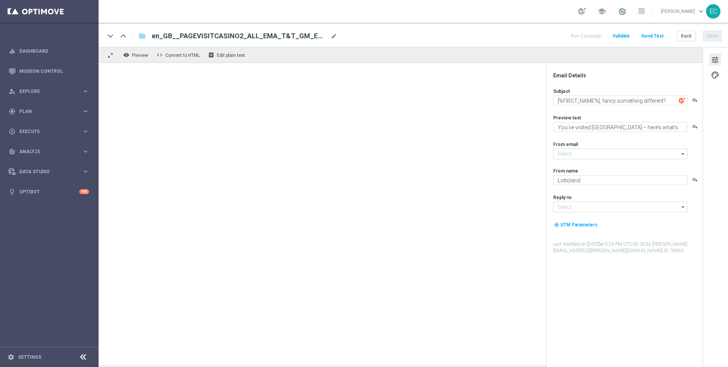
type input "[EMAIL_ADDRESS][DOMAIN_NAME]"
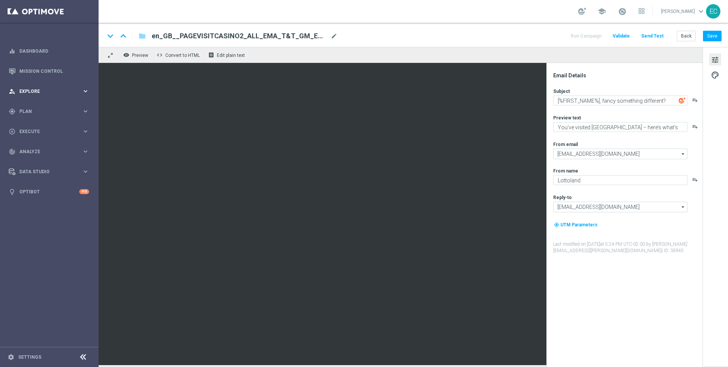
click at [32, 94] on div "person_search Explore" at bounding box center [45, 91] width 73 height 7
click at [42, 201] on span "Plan" at bounding box center [50, 202] width 63 height 5
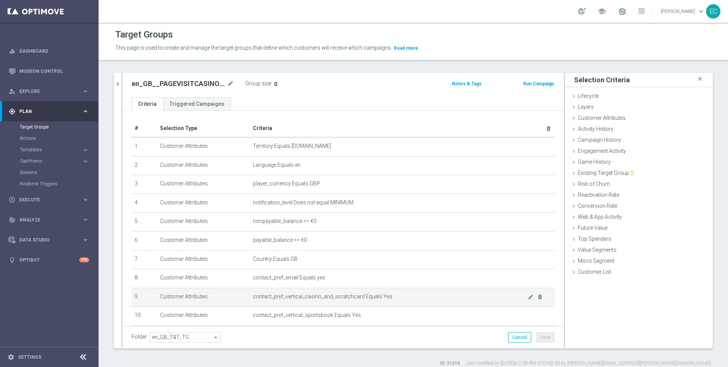
scroll to position [156, 0]
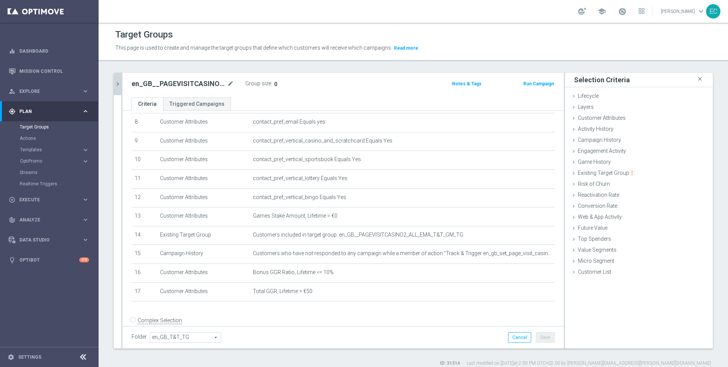
click at [116, 89] on button "chevron_right" at bounding box center [118, 84] width 8 height 22
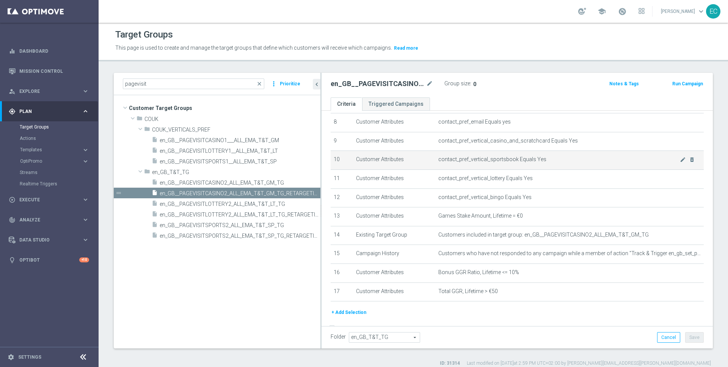
drag, startPoint x: 262, startPoint y: 174, endPoint x: 342, endPoint y: 161, distance: 80.7
click at [342, 161] on as-split "pagevisit close more_vert Prioritize Customer Target Groups library_add create_…" at bounding box center [413, 211] width 599 height 276
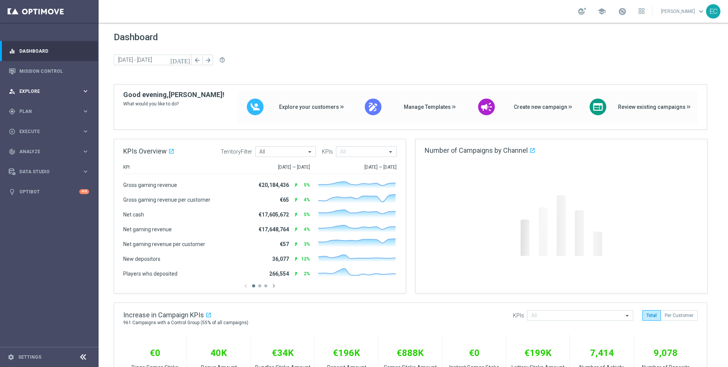
click at [64, 95] on div "person_search Explore keyboard_arrow_right" at bounding box center [49, 91] width 98 height 20
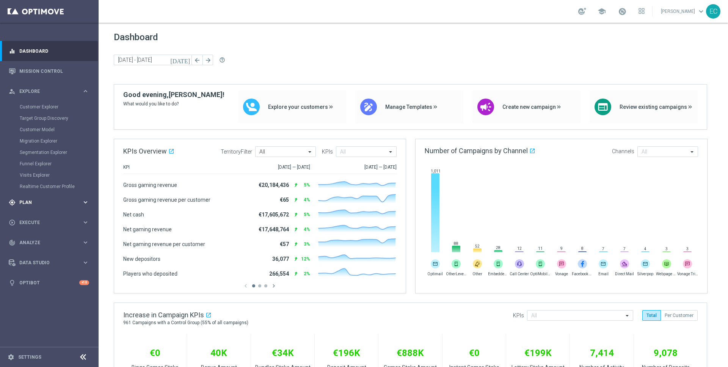
click at [39, 202] on span "Plan" at bounding box center [50, 202] width 63 height 5
click at [42, 129] on link "Target Groups" at bounding box center [49, 127] width 59 height 6
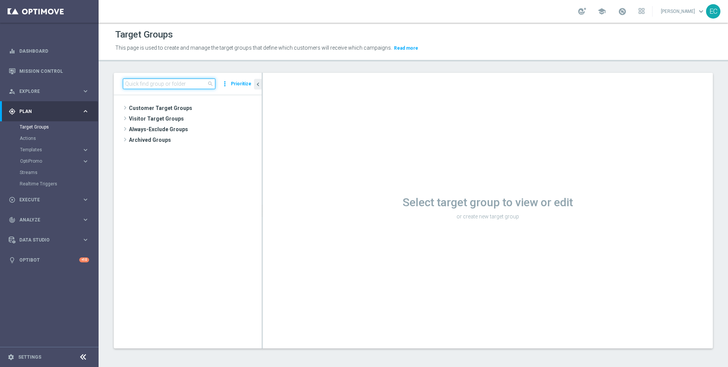
click at [178, 83] on input at bounding box center [169, 83] width 93 height 11
paste input "en_GB__ABNDCART_PERSNL2__NVIP_EMA_T&T_LT_TG"
type input "en_GB__ABNDCART_PERSNL2__NVIP_EMA_T&T_LT_TG"
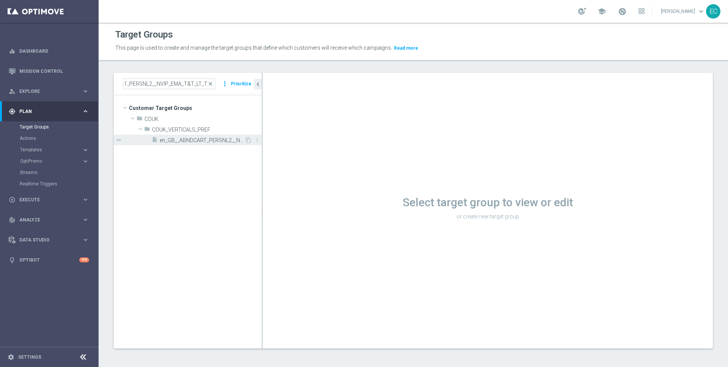
scroll to position [0, 0]
click at [217, 136] on div "insert_drive_file en_GB__ABNDCART_PERSNL2__NVIP_EMA_T&T_LT_TG" at bounding box center [198, 140] width 93 height 11
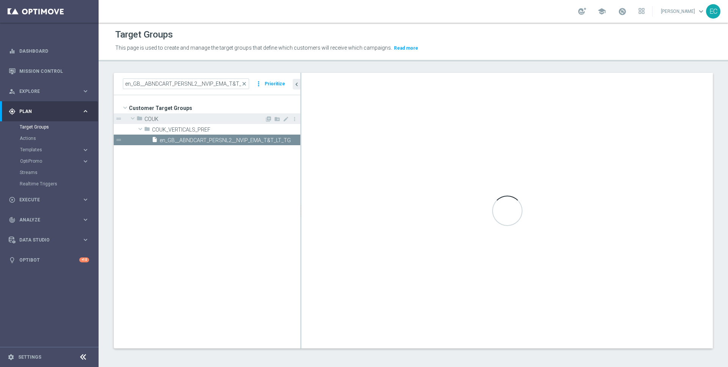
drag, startPoint x: 262, startPoint y: 114, endPoint x: 300, endPoint y: 115, distance: 38.7
click at [300, 115] on div at bounding box center [300, 211] width 1 height 276
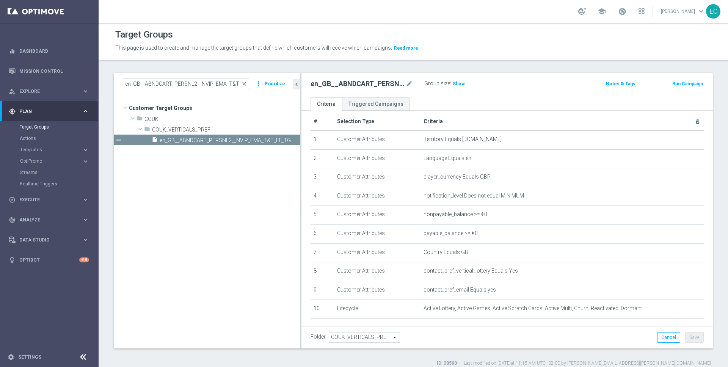
scroll to position [1, 0]
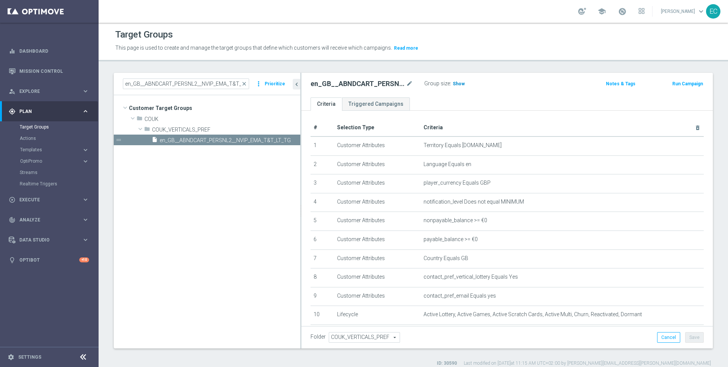
click at [459, 84] on span "Show" at bounding box center [459, 83] width 12 height 5
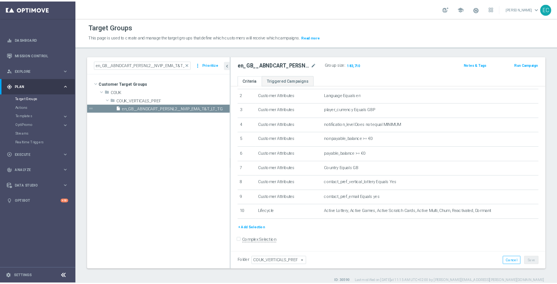
scroll to position [42, 0]
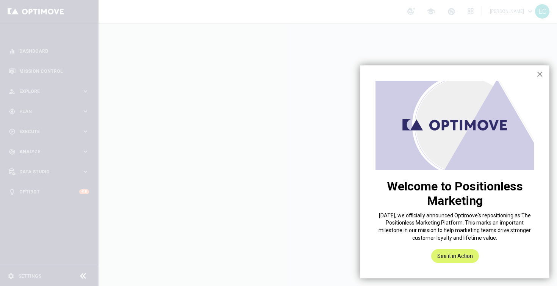
click at [543, 71] on button "×" at bounding box center [540, 74] width 7 height 12
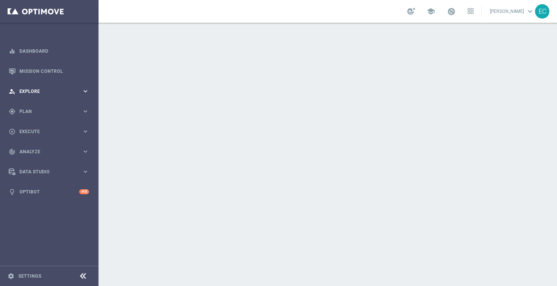
click at [59, 93] on span "Explore" at bounding box center [50, 91] width 63 height 5
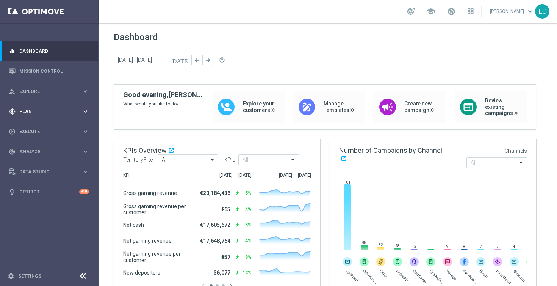
click at [70, 103] on div "gps_fixed Plan keyboard_arrow_right" at bounding box center [49, 111] width 98 height 20
